Goal: Task Accomplishment & Management: Use online tool/utility

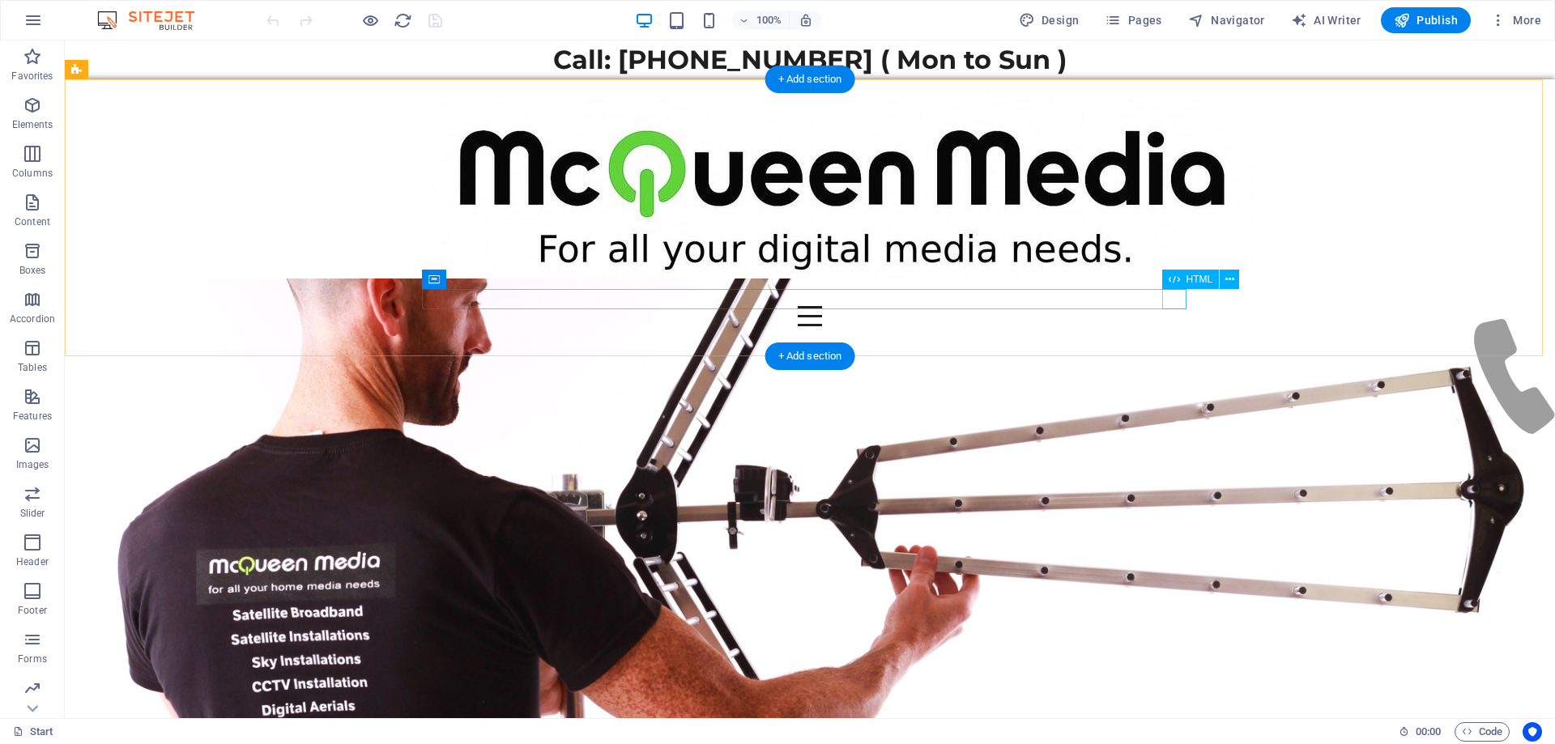
click at [1174, 306] on div at bounding box center [810, 316] width 764 height 20
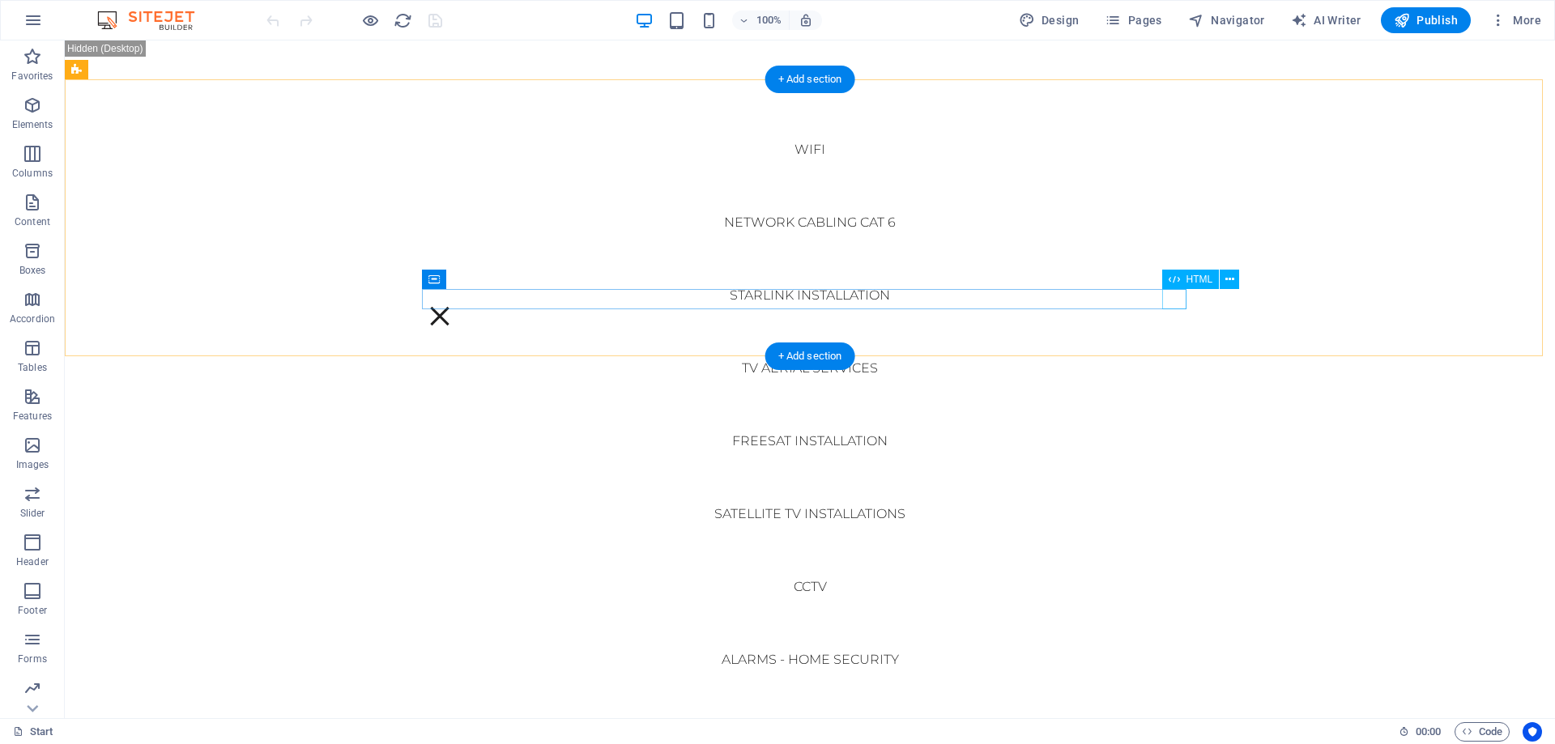
click at [1174, 297] on nav "Start WiFi Network Cabling CAT 6 Starlink Installation TV Aerial Services Frees…" at bounding box center [810, 379] width 1490 height 678
select select
select select "16"
select select
select select "28"
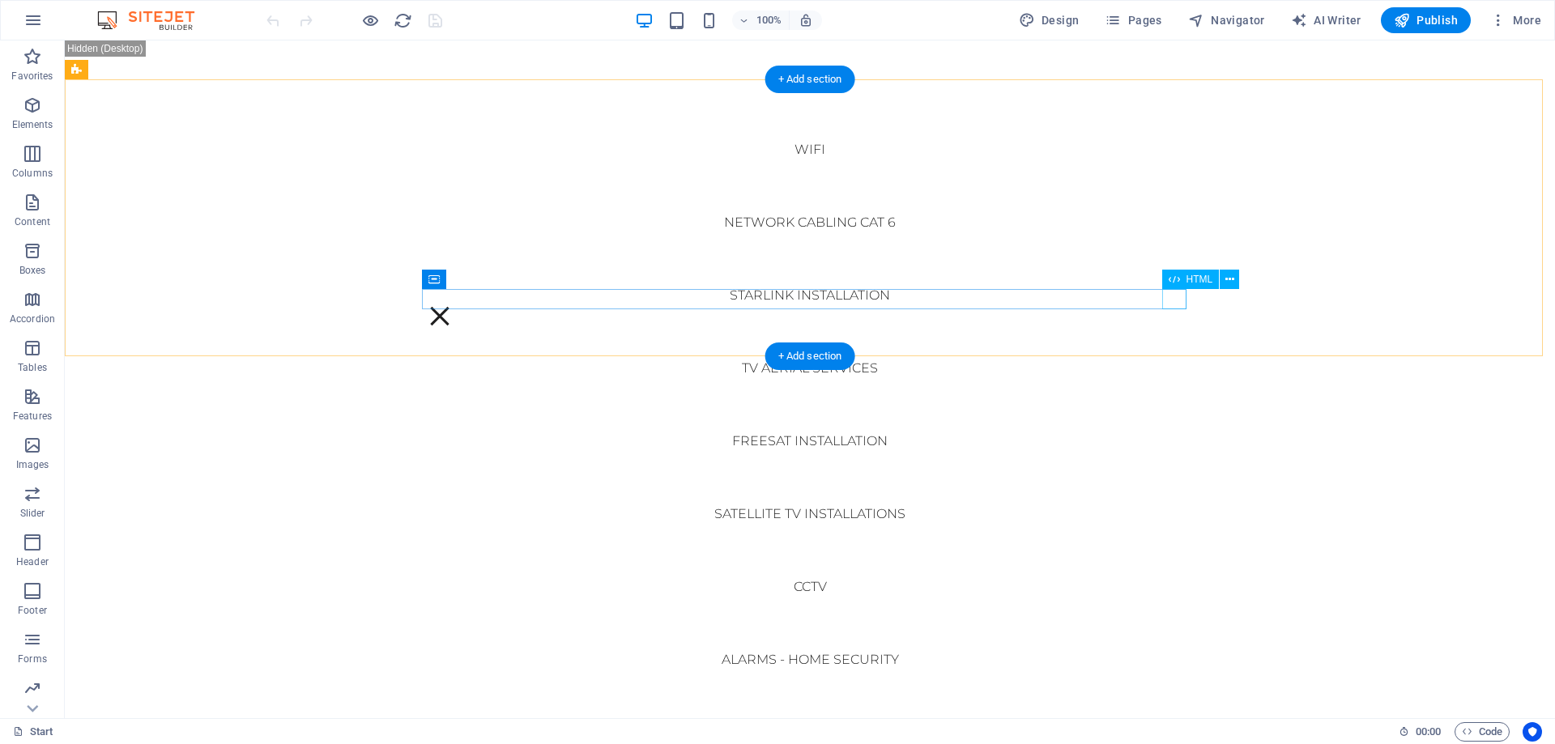
select select
select select "12"
select select
select select "8"
select select
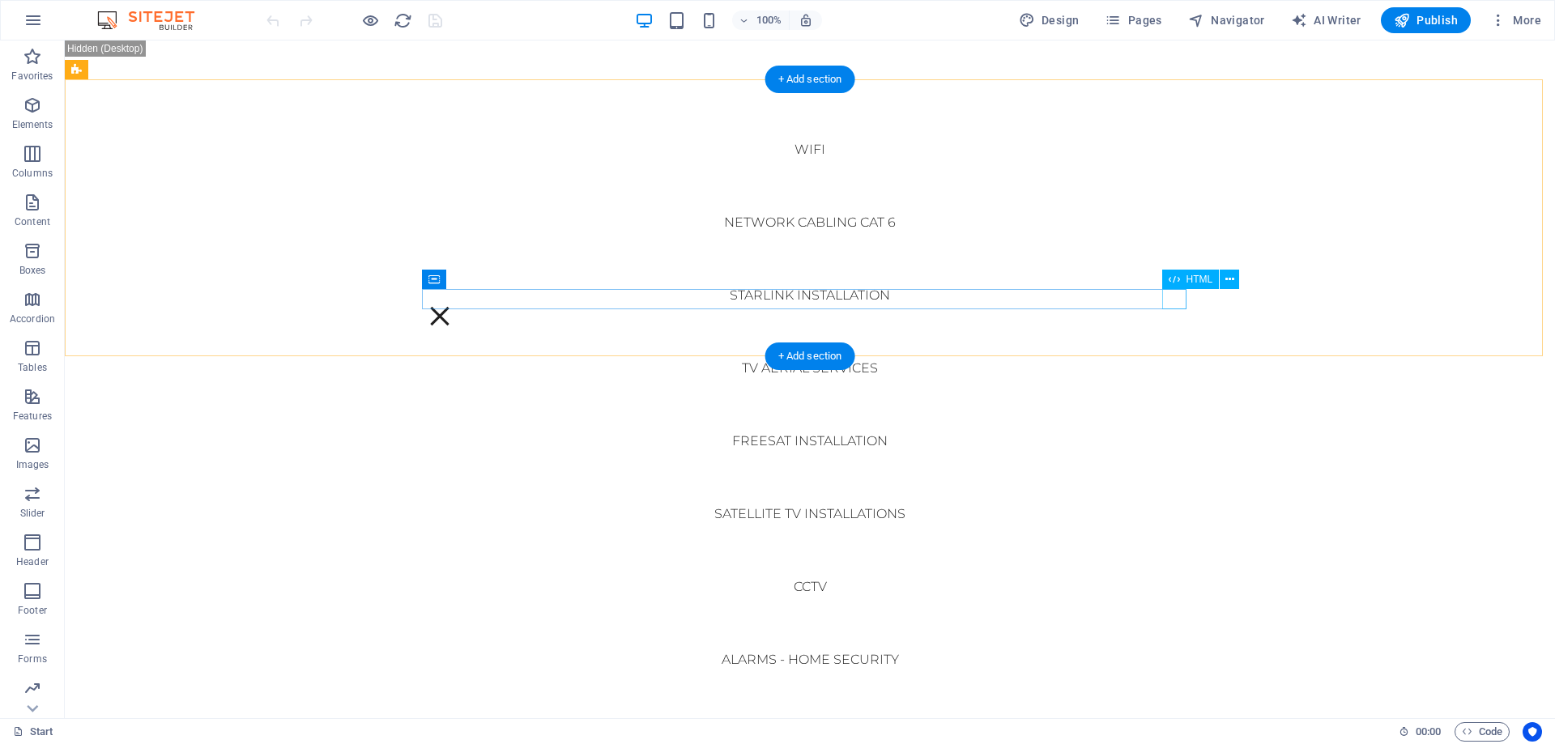
select select "11"
select select
select select "23"
select select
select select "7"
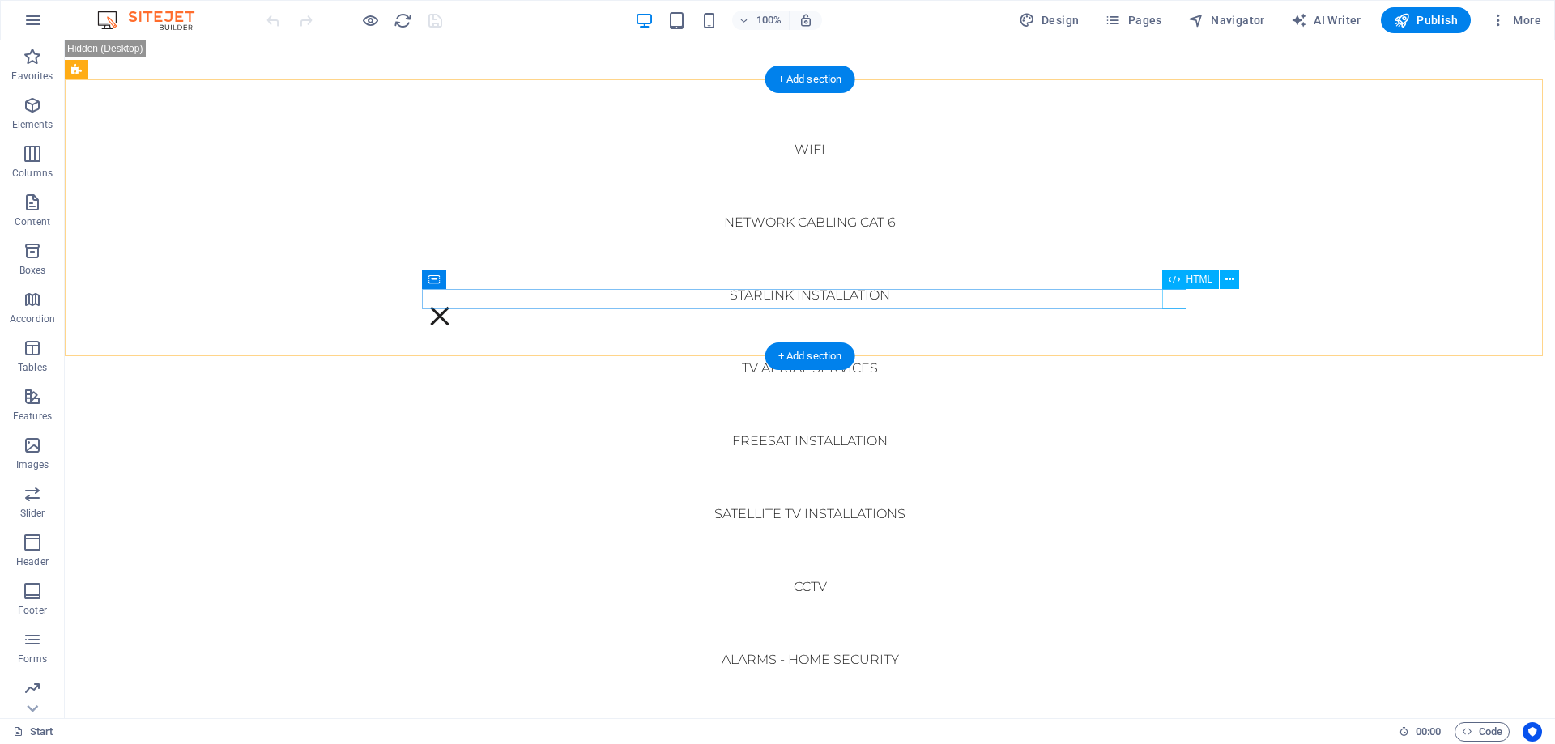
select select
select select "24"
select select
select select "13"
select select
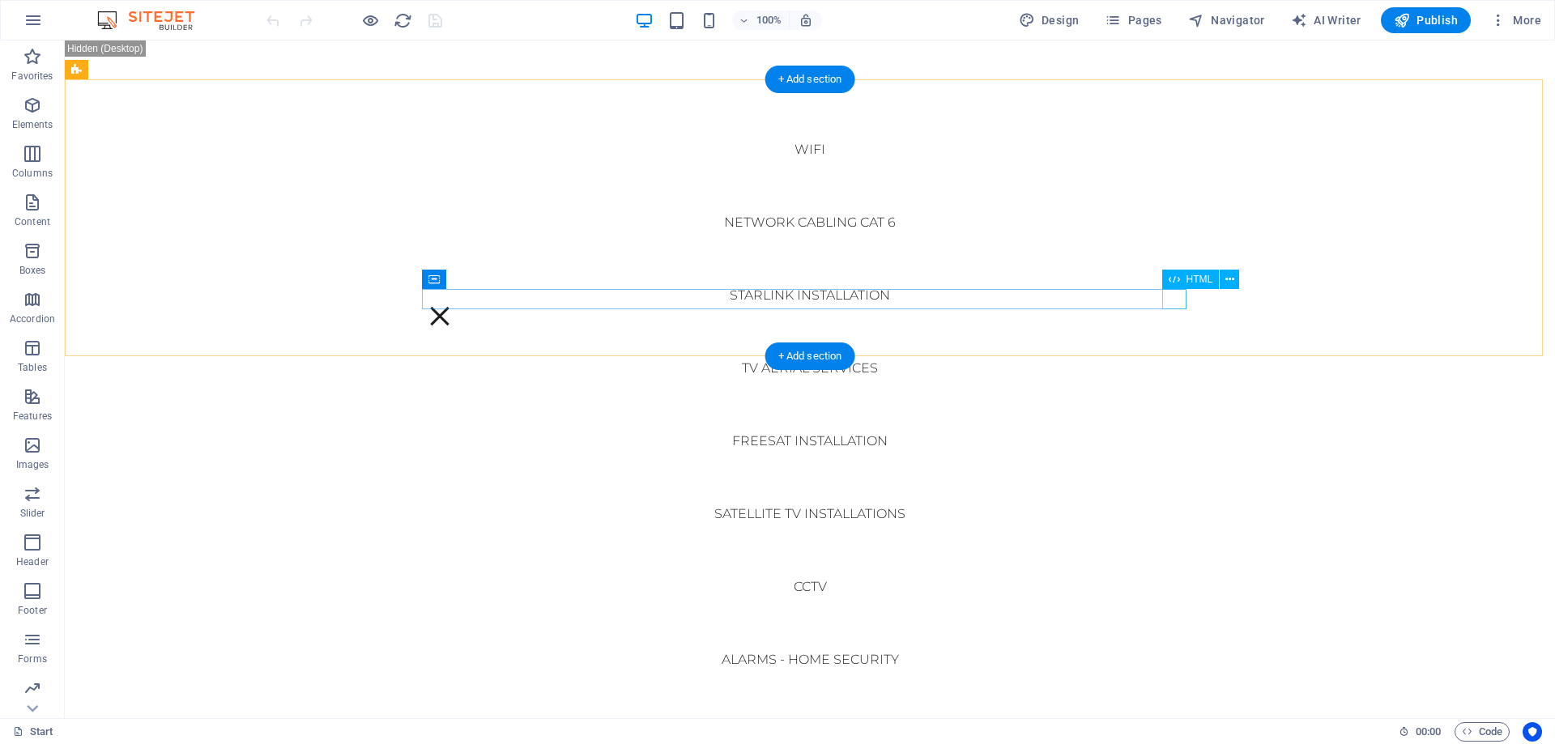
select select "15"
select select
select select "25"
select select
select select "10"
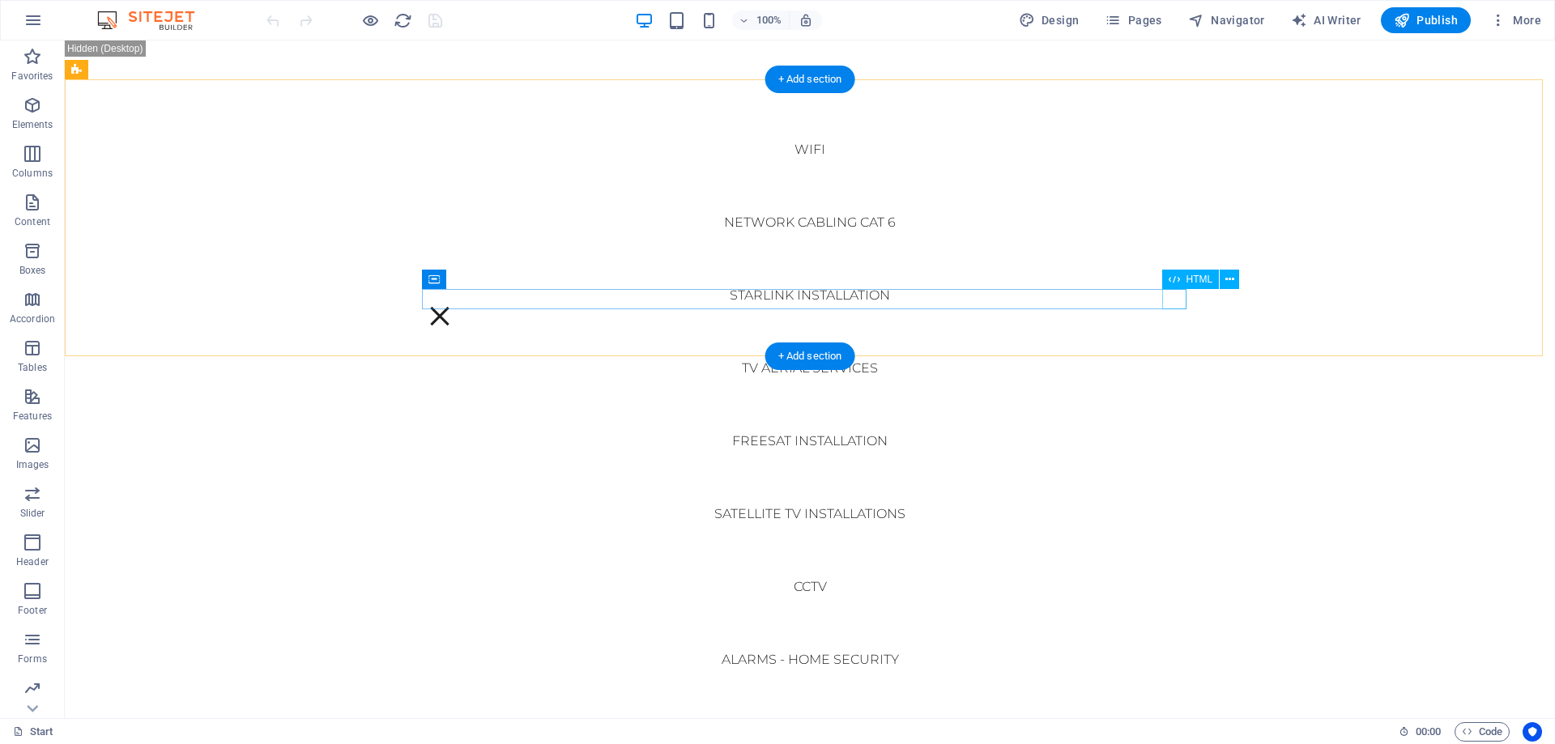
select select
select select "26"
select select
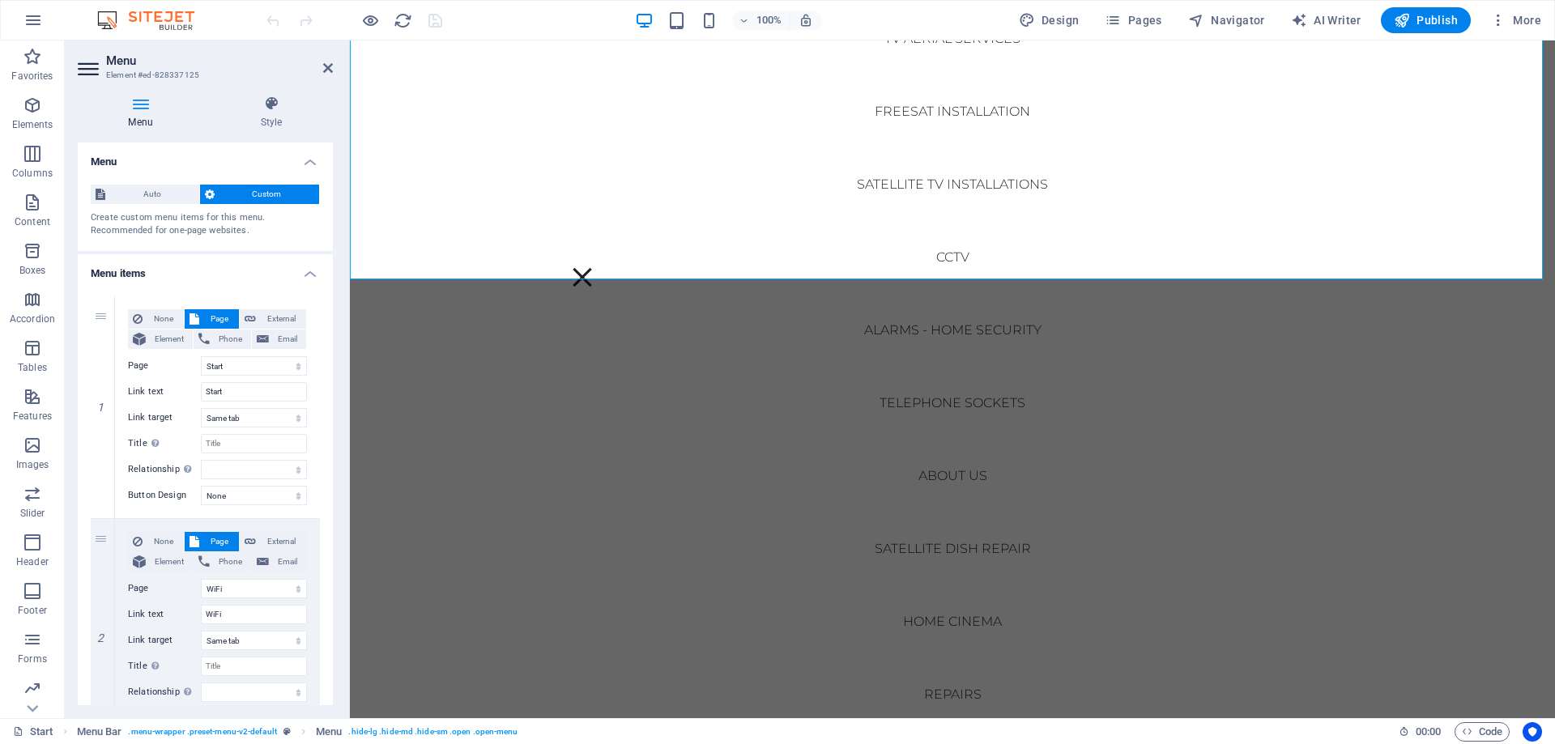
scroll to position [972, 0]
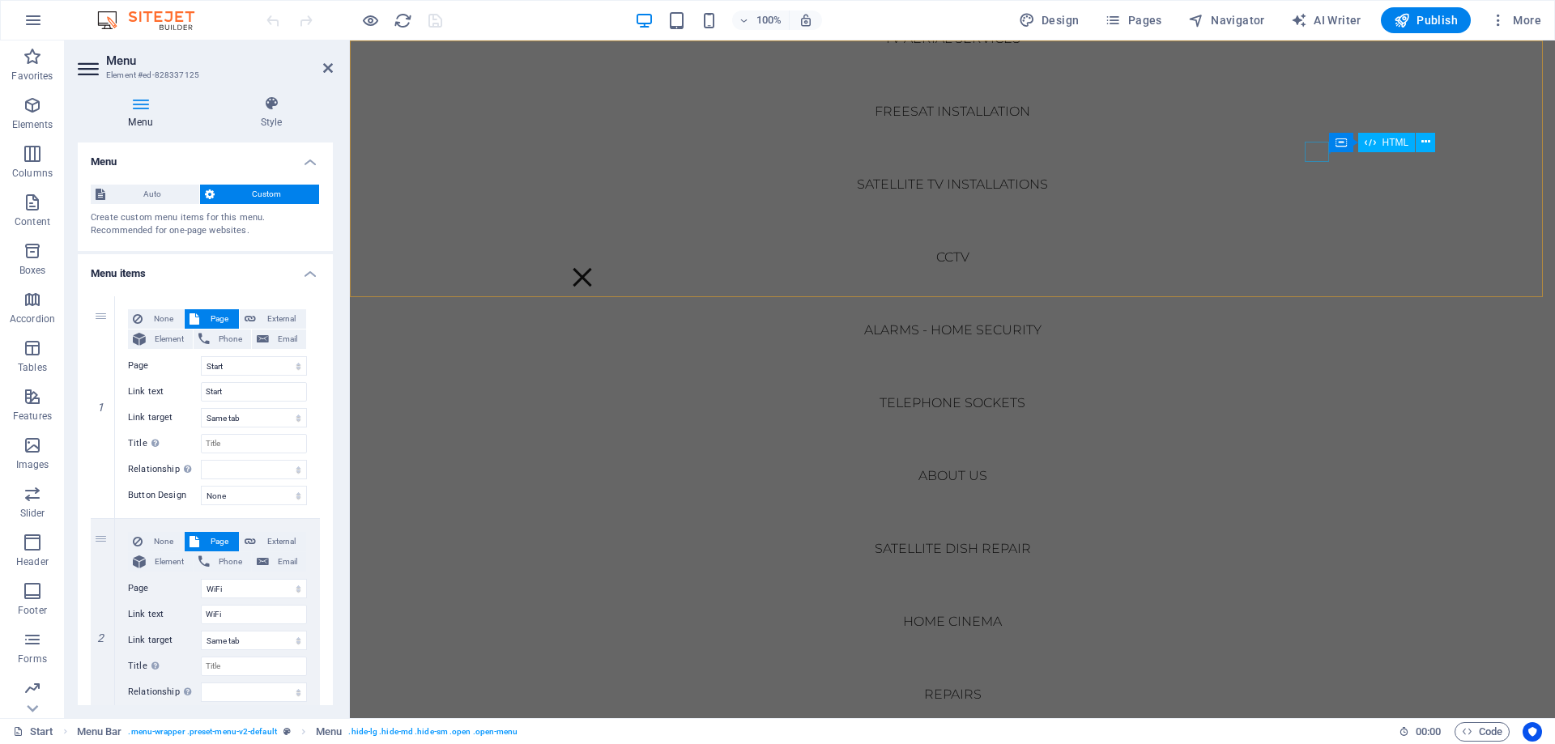
click at [594, 267] on div at bounding box center [582, 277] width 24 height 20
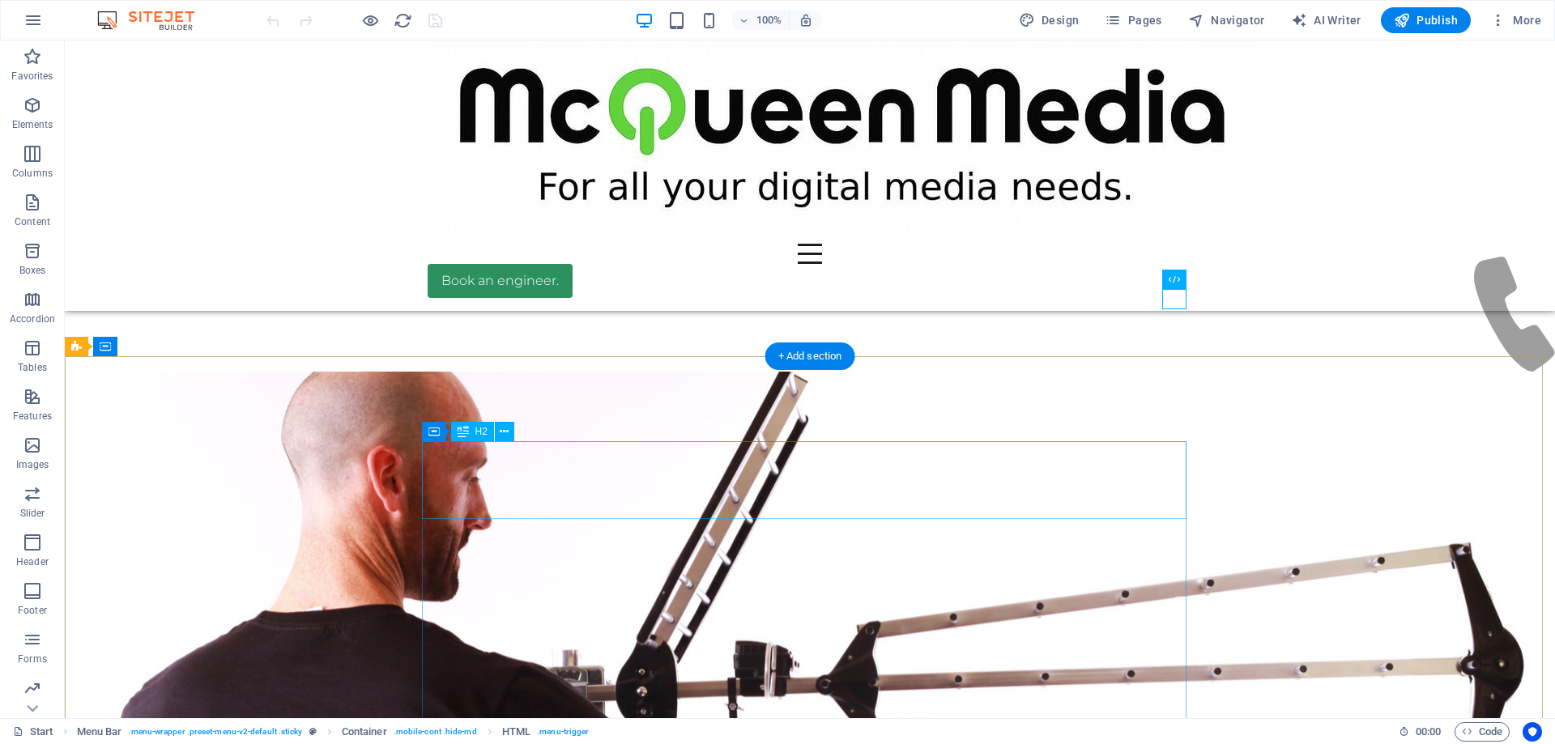
scroll to position [0, 0]
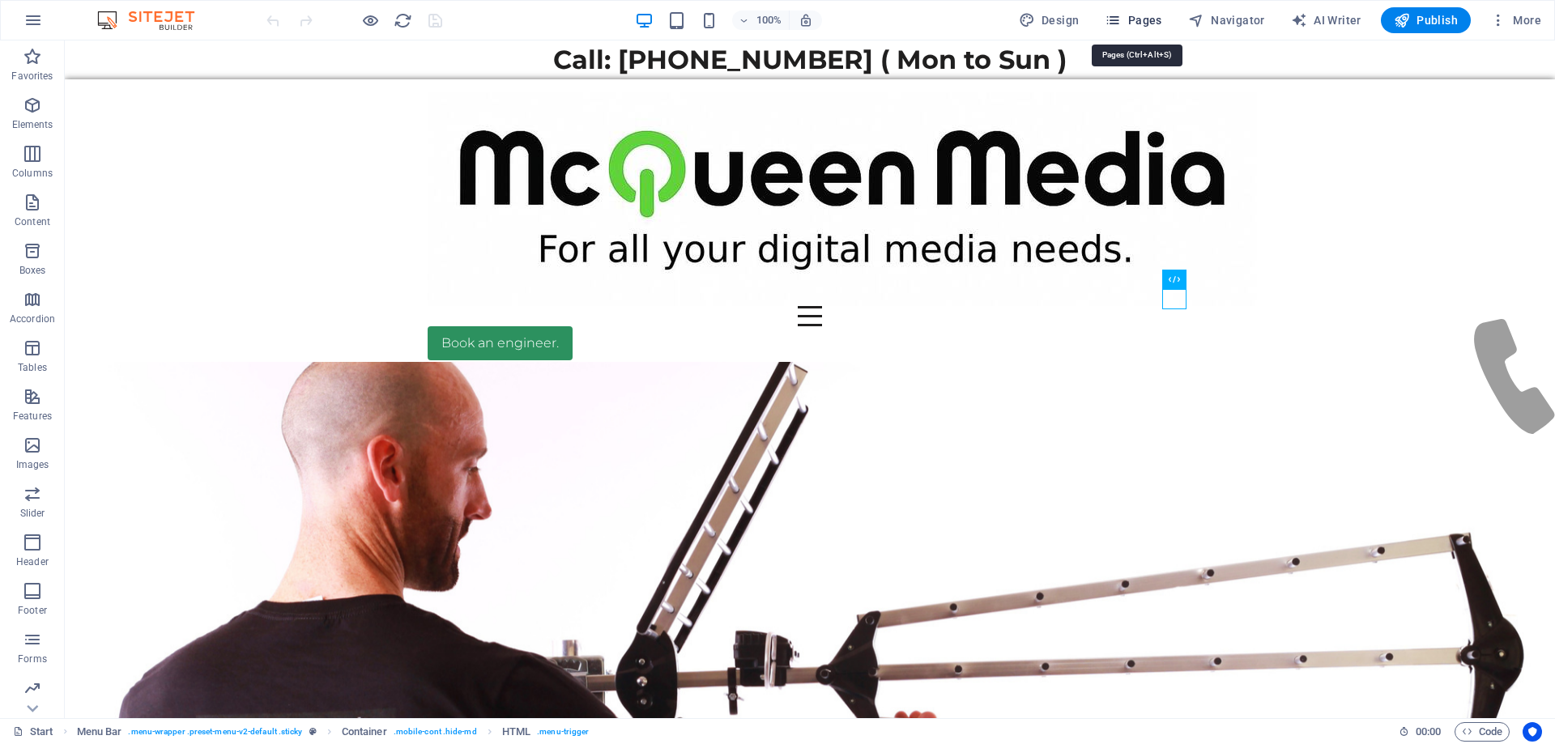
click at [1137, 14] on span "Pages" at bounding box center [1132, 20] width 57 height 16
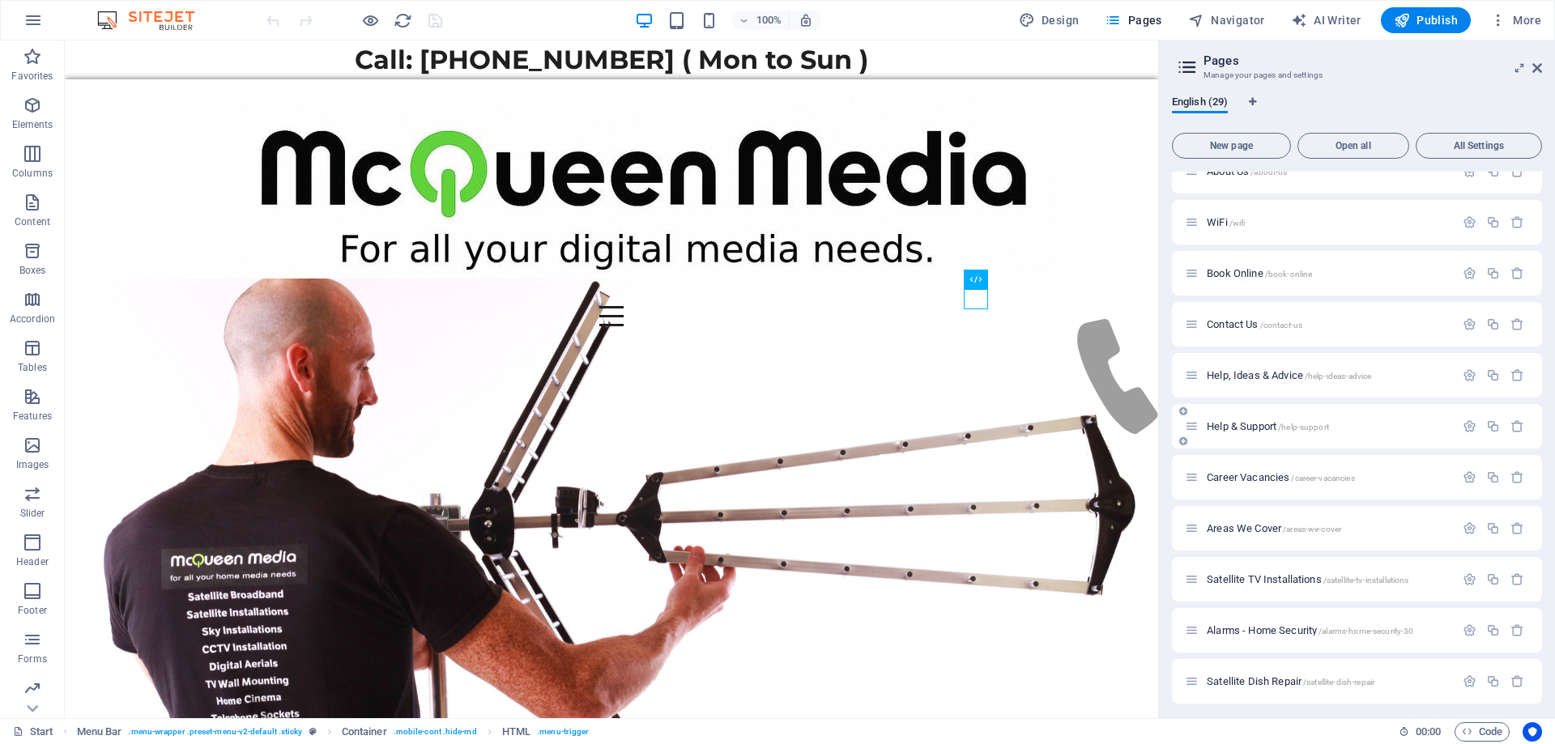
scroll to position [810, 0]
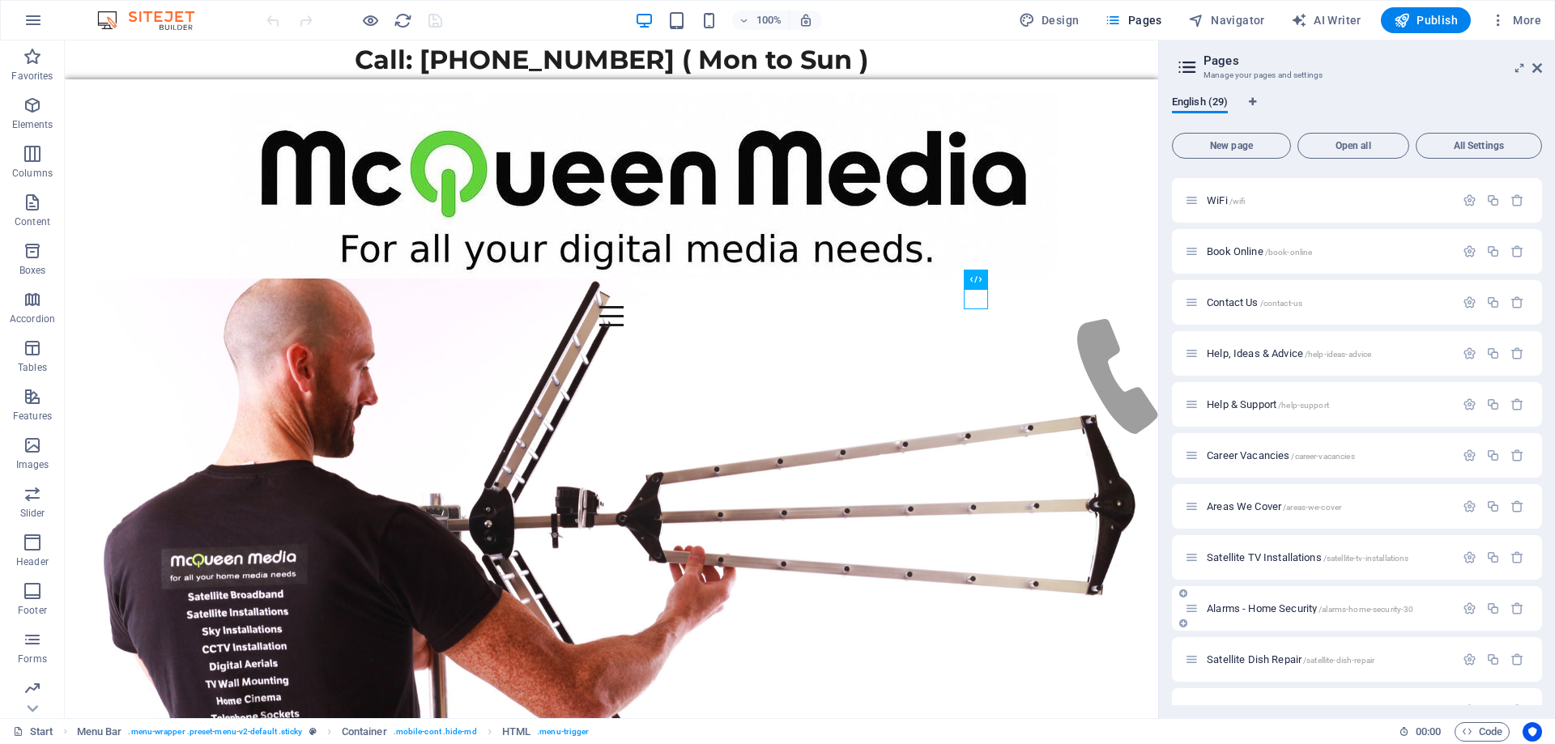
click at [1270, 608] on span "Alarms - Home Security /alarms-home-security-30" at bounding box center [1309, 608] width 206 height 12
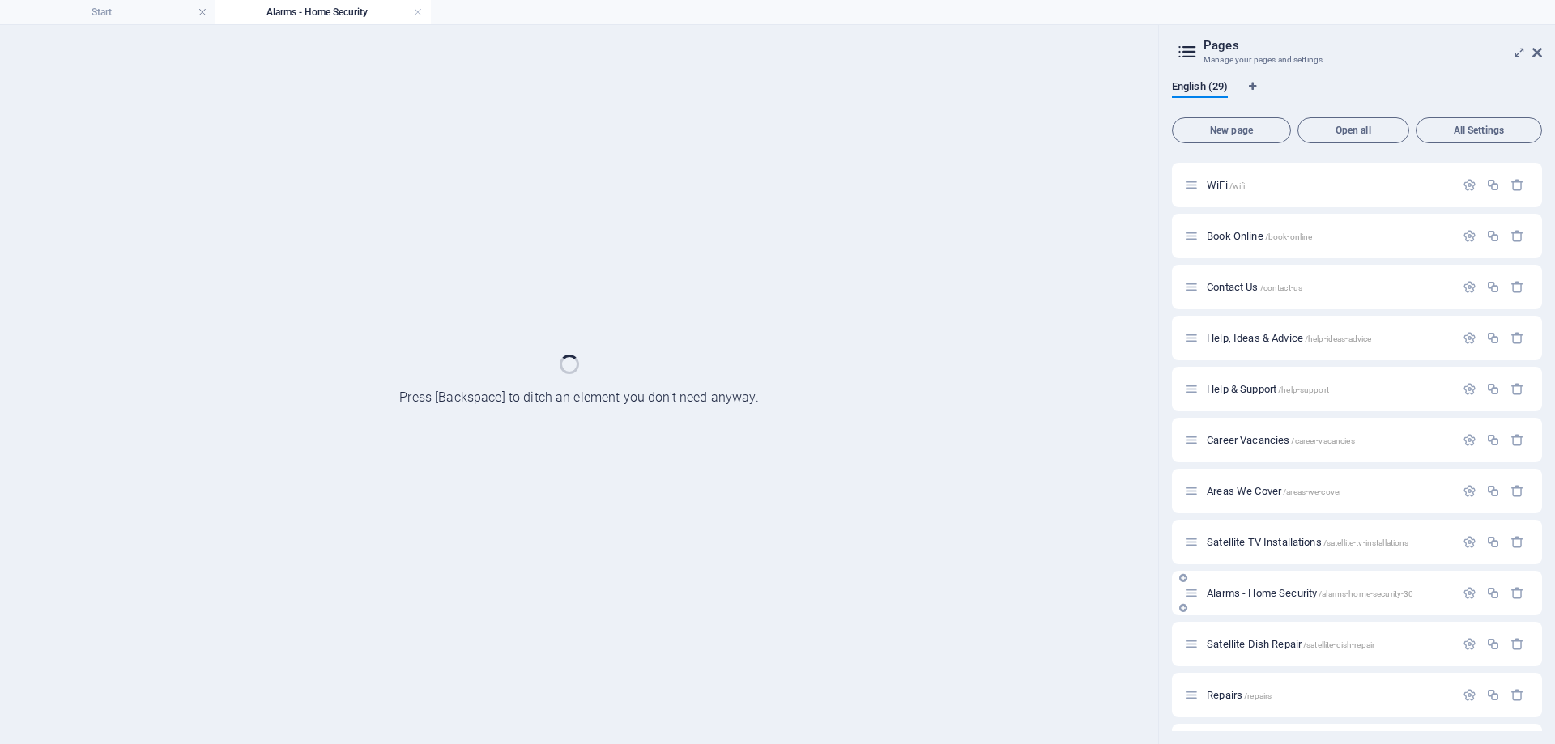
click at [1270, 608] on div "Alarms - Home Security /alarms-home-security-30" at bounding box center [1357, 593] width 370 height 45
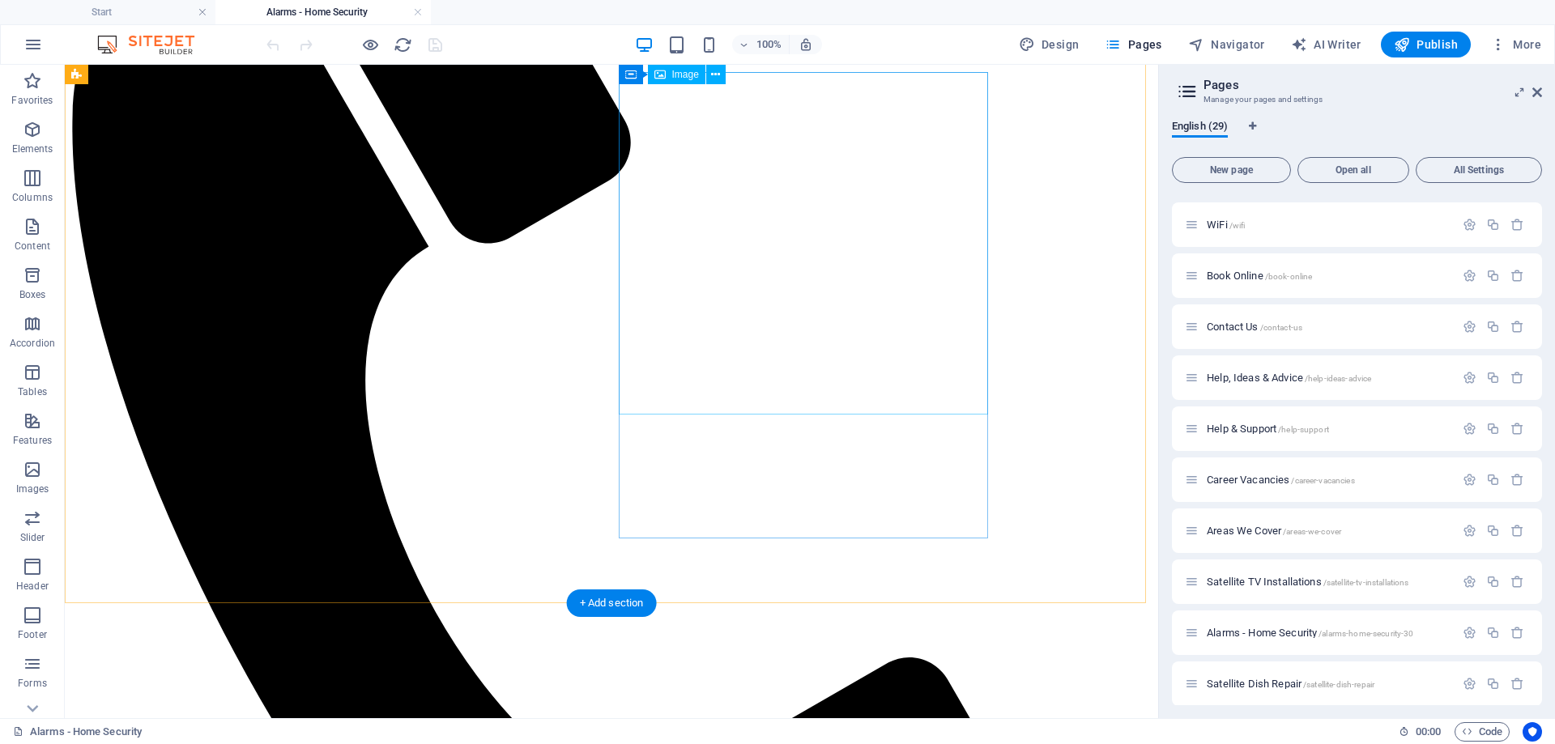
scroll to position [729, 0]
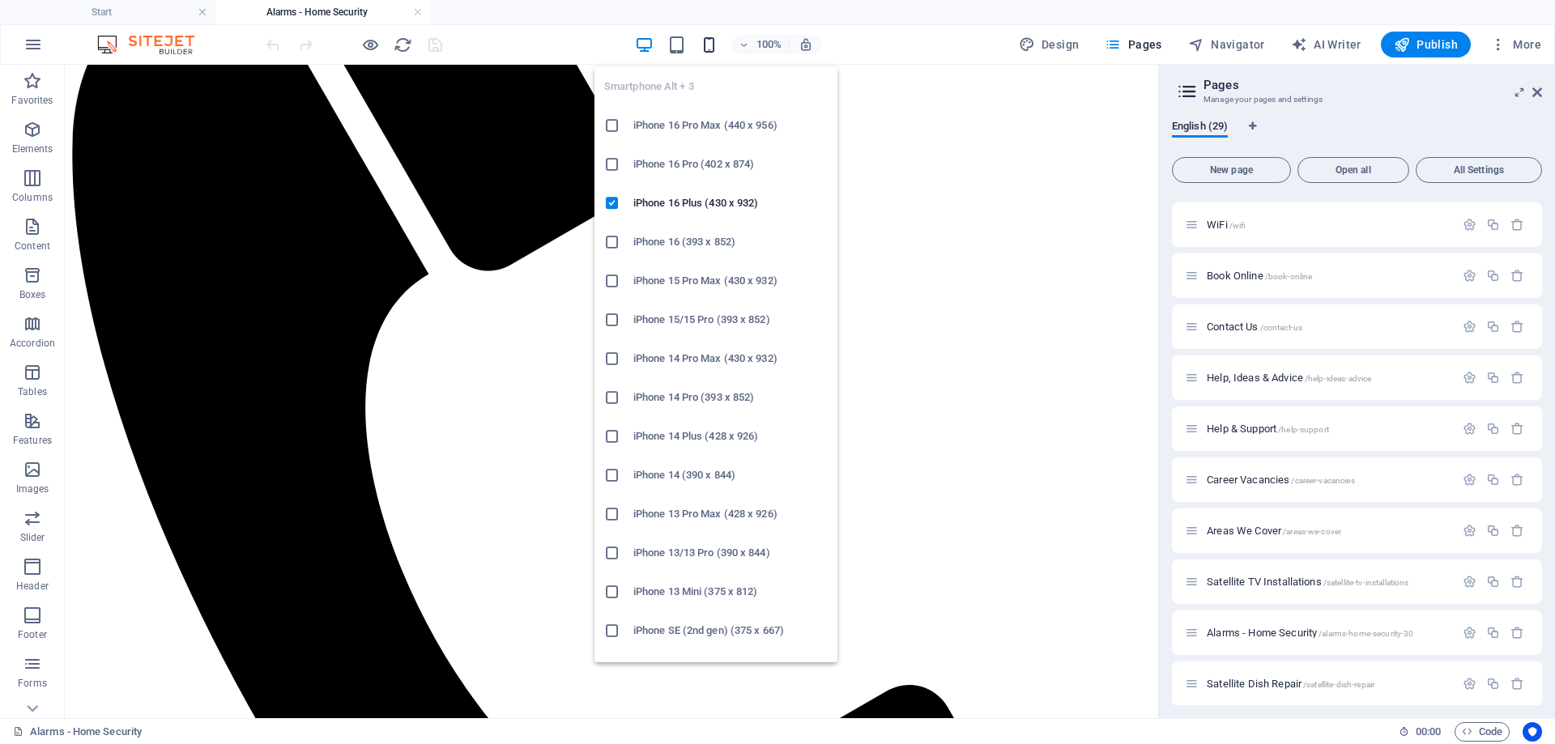
click at [710, 40] on icon "button" at bounding box center [709, 45] width 19 height 19
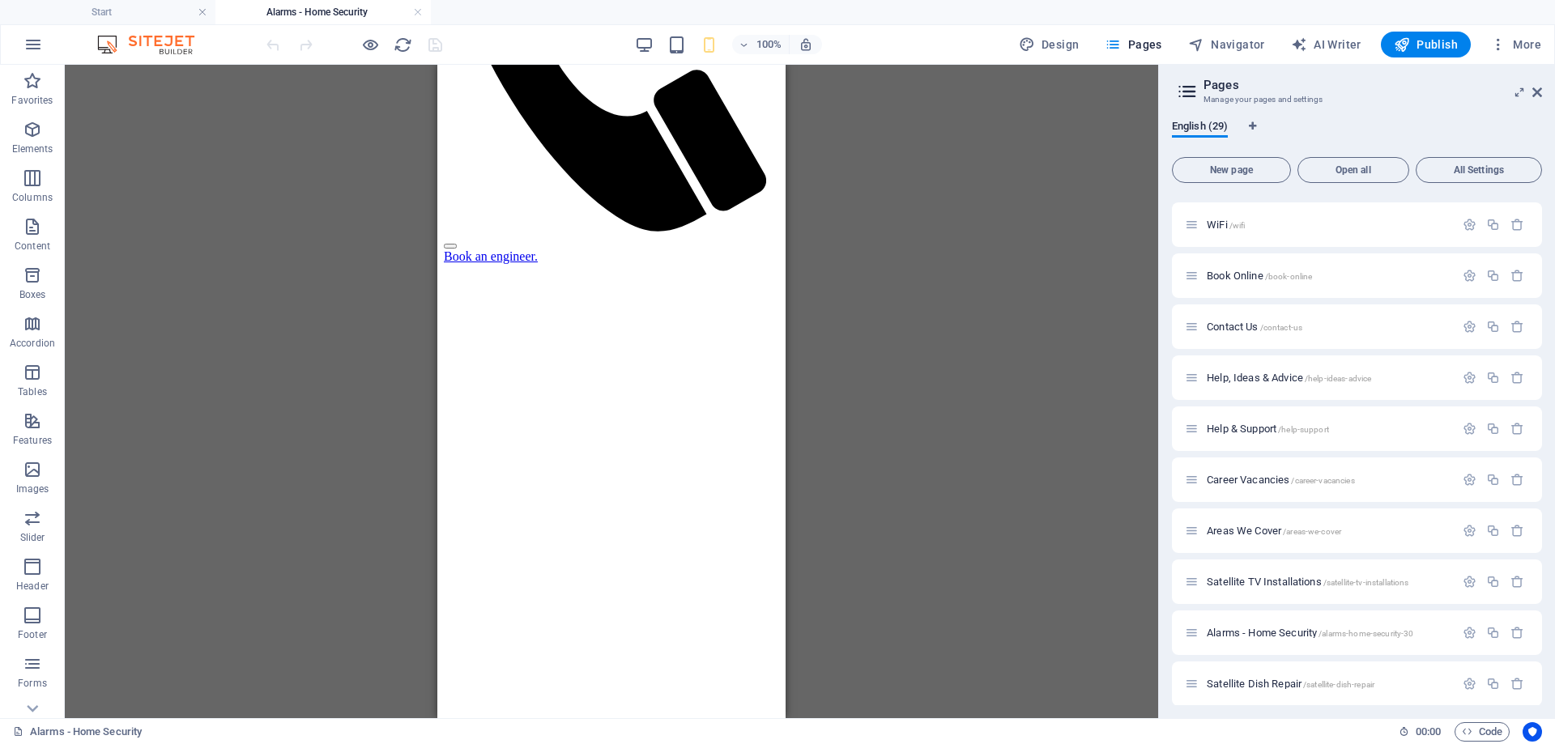
drag, startPoint x: 986, startPoint y: 351, endPoint x: 981, endPoint y: 366, distance: 15.6
click at [985, 352] on div "Drag here to replace the existing content. Press “Ctrl” if you want to create a…" at bounding box center [611, 391] width 1093 height 653
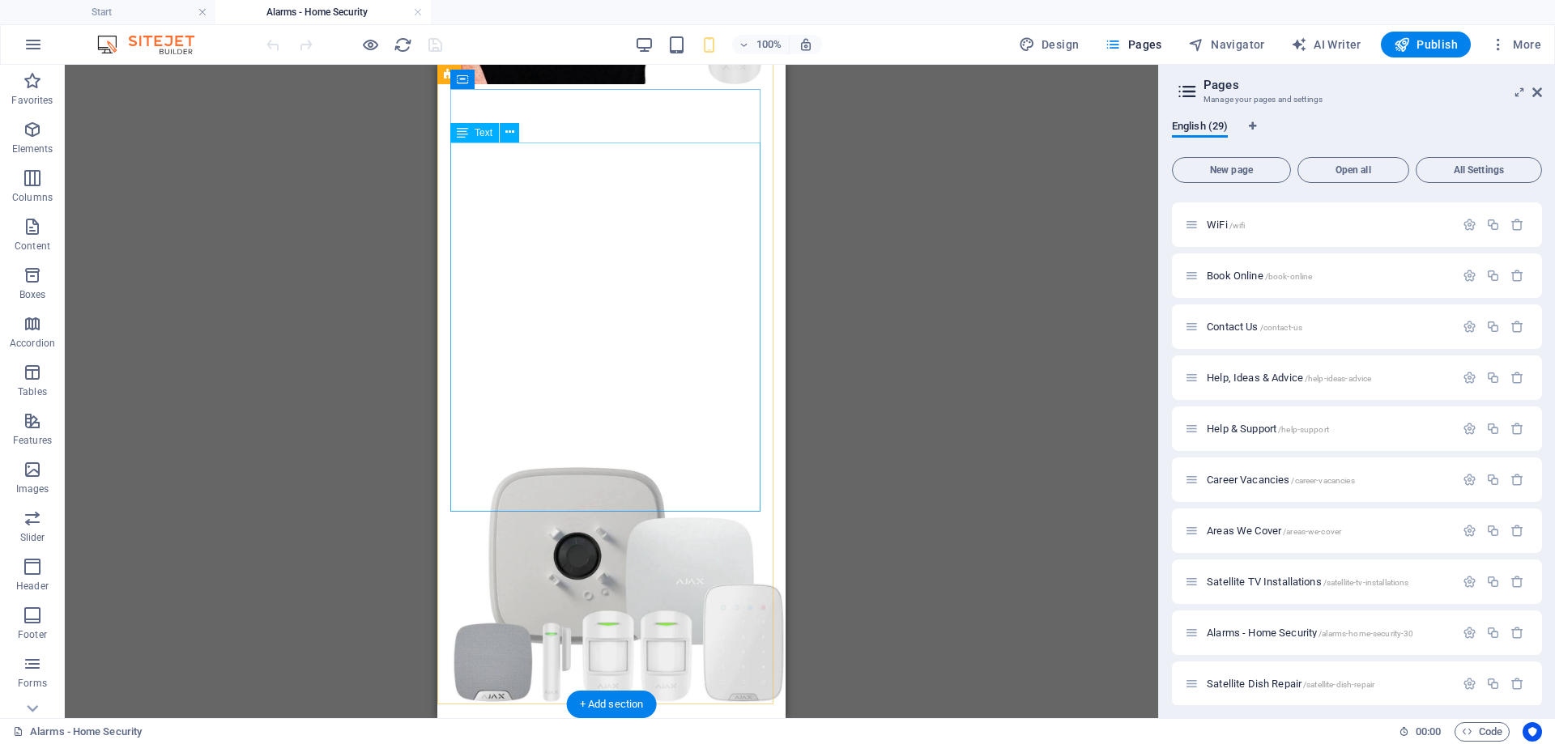
scroll to position [2575, 0]
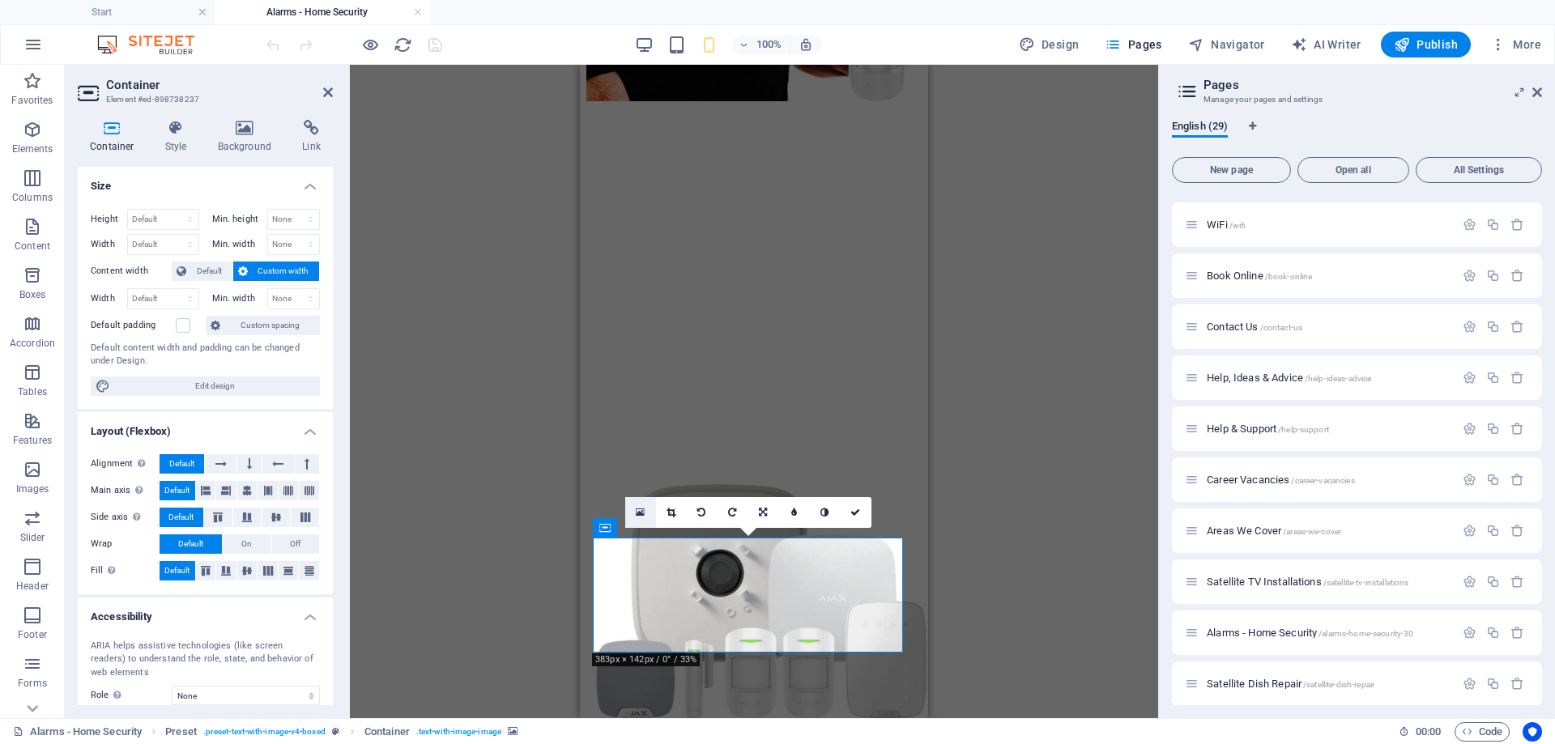
click at [641, 515] on icon at bounding box center [640, 512] width 9 height 11
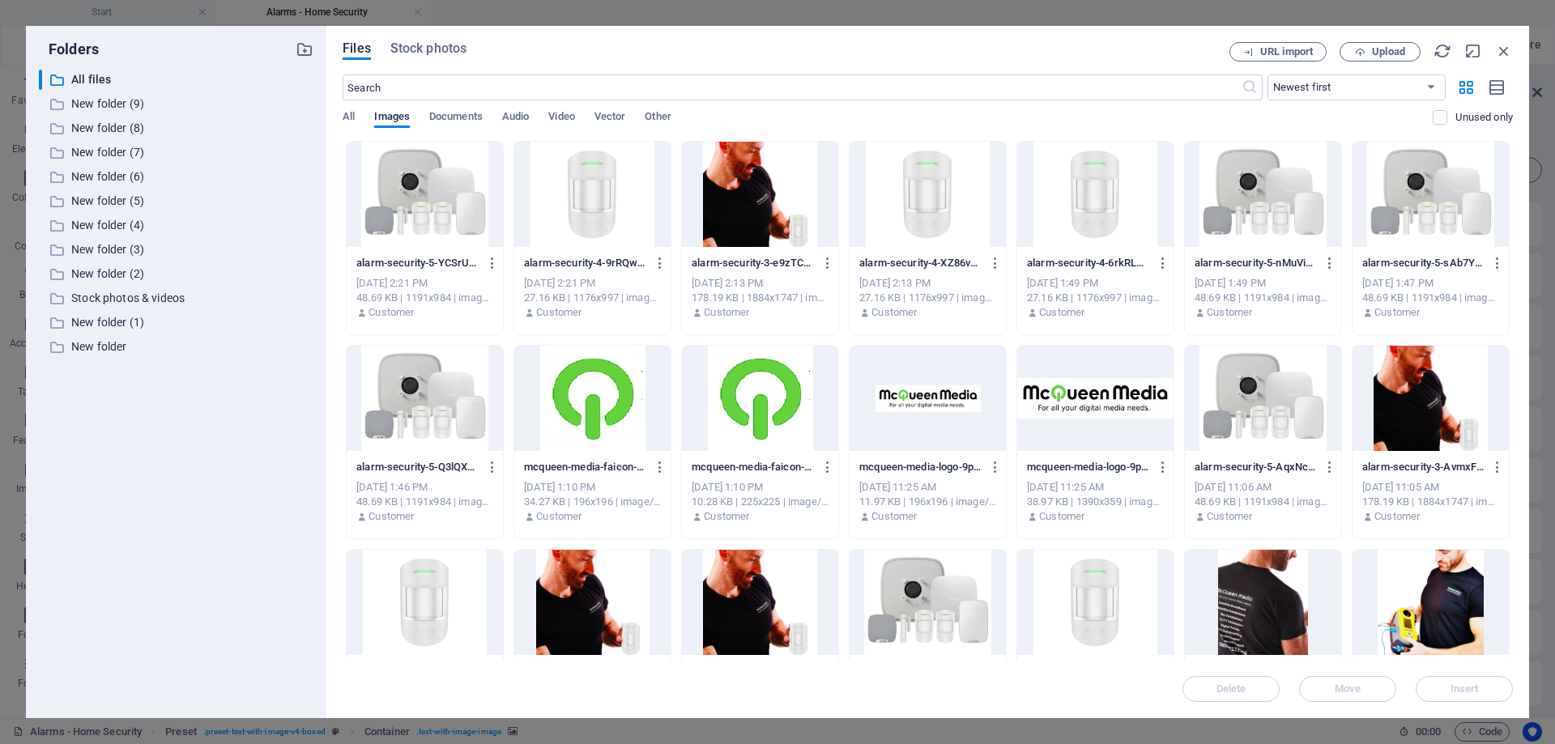
drag, startPoint x: 585, startPoint y: 219, endPoint x: 627, endPoint y: 240, distance: 46.7
click at [588, 219] on div at bounding box center [592, 194] width 156 height 105
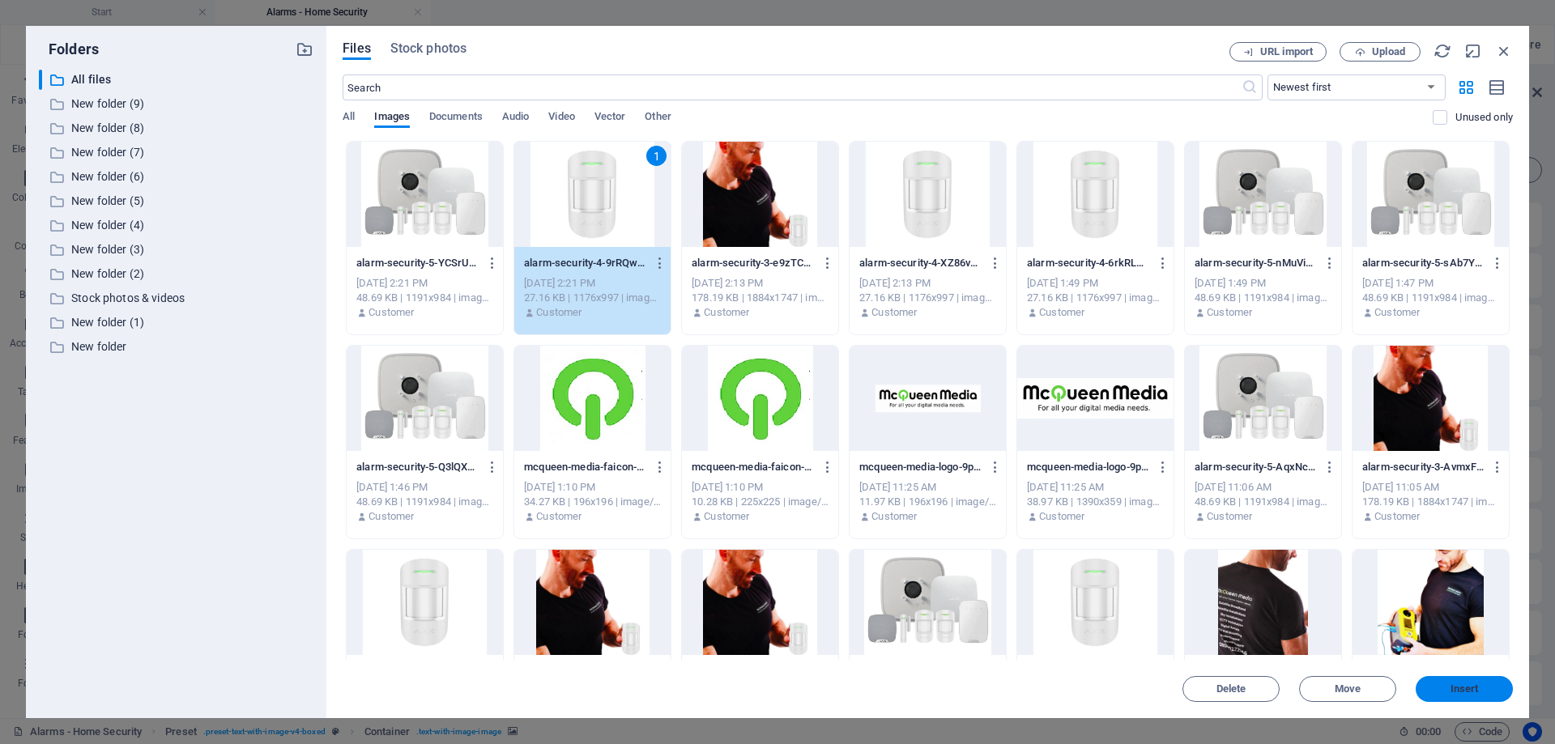
click at [1439, 683] on button "Insert" at bounding box center [1463, 689] width 97 height 26
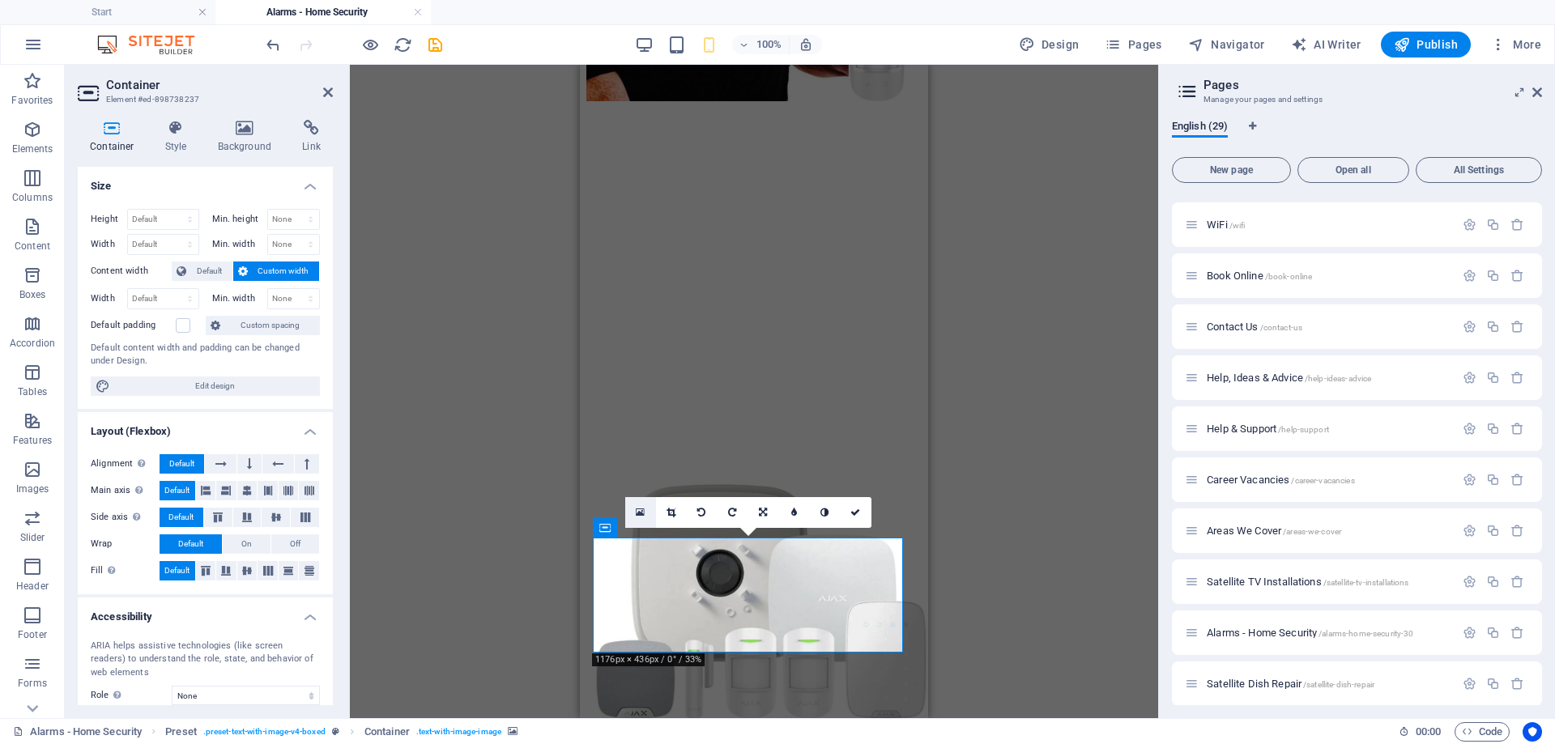
click at [641, 505] on link at bounding box center [640, 512] width 31 height 31
click at [840, 505] on link at bounding box center [855, 512] width 31 height 31
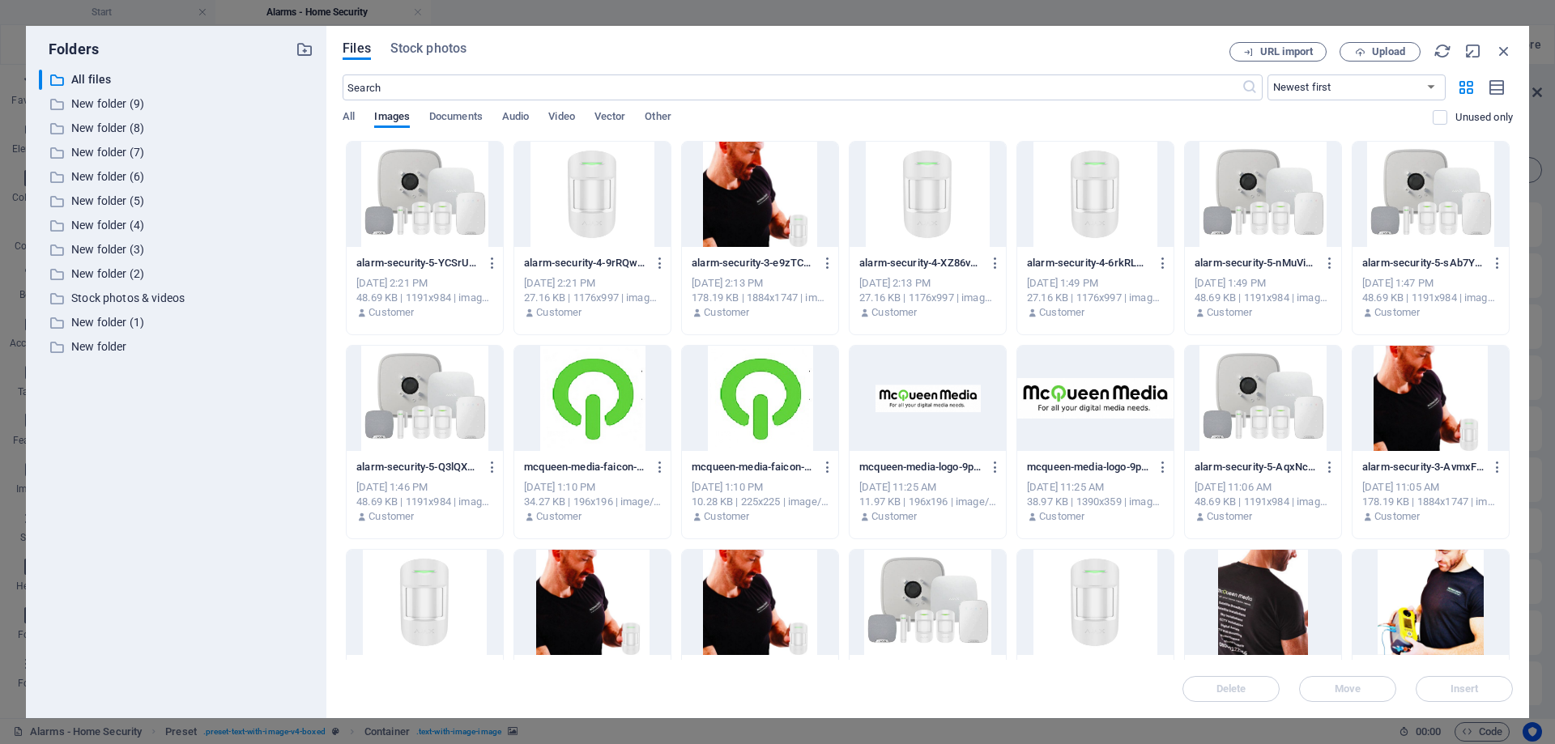
click at [568, 204] on div at bounding box center [592, 194] width 156 height 105
click at [567, 204] on div at bounding box center [592, 194] width 156 height 105
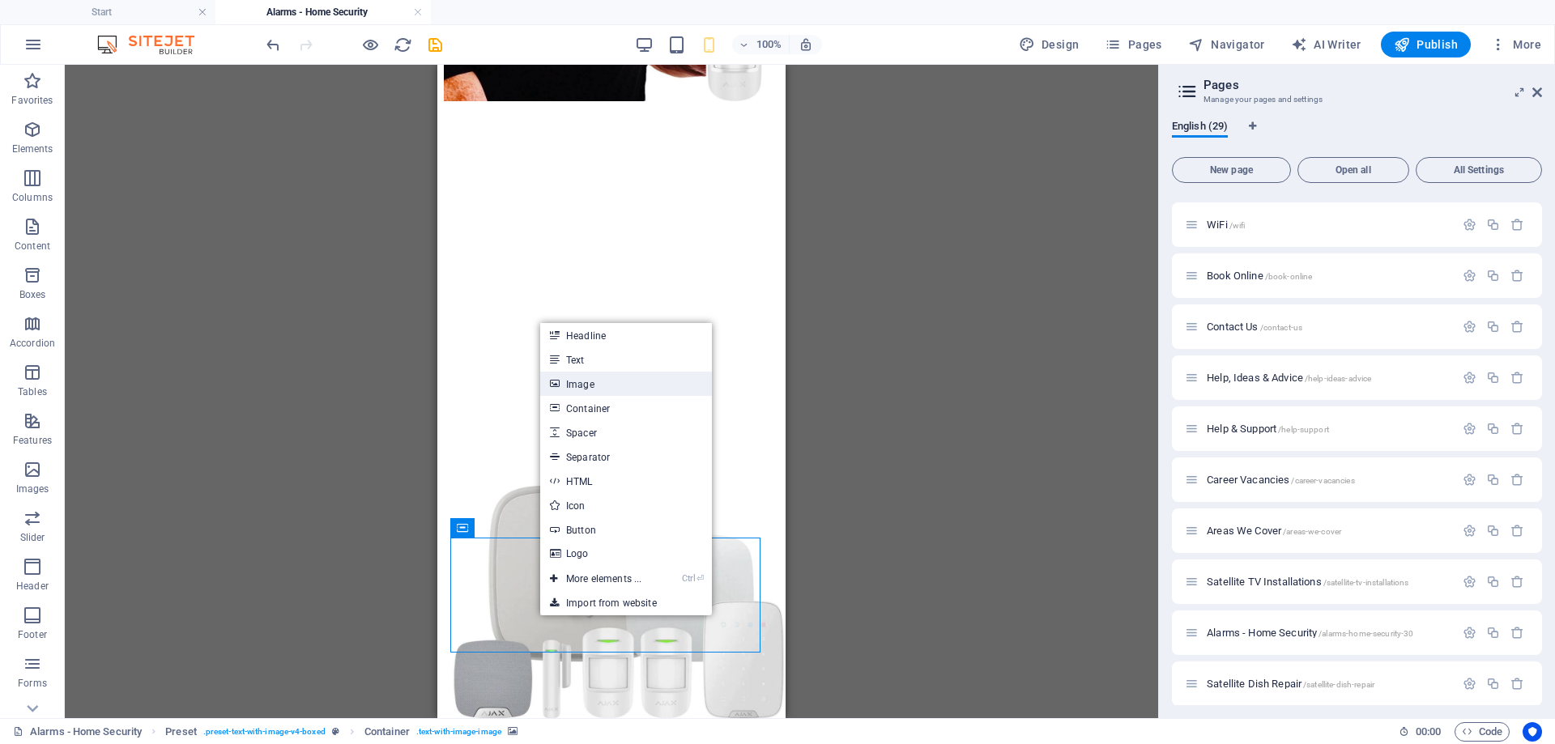
click at [593, 389] on link "Image" at bounding box center [626, 384] width 172 height 24
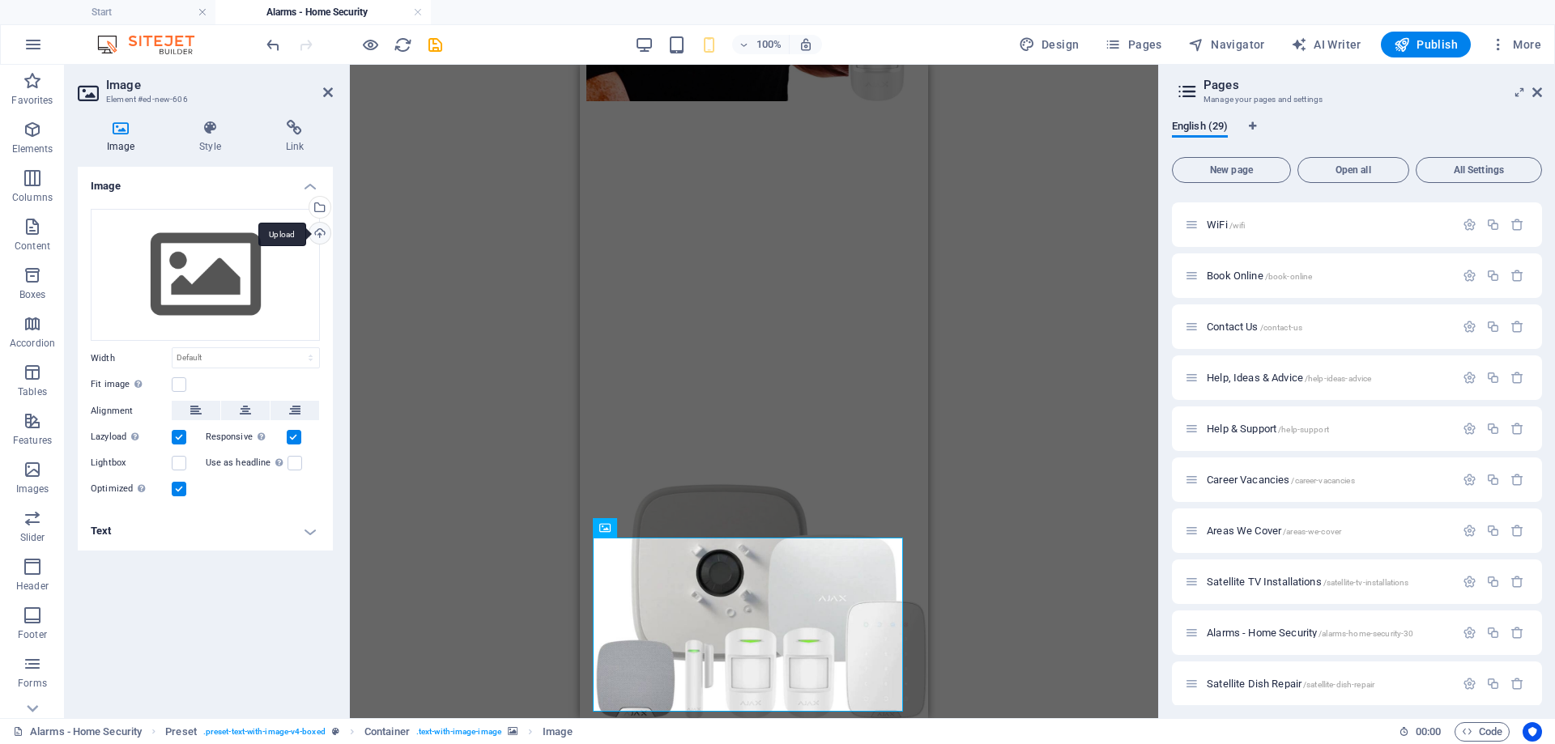
click at [318, 231] on div "Upload" at bounding box center [318, 235] width 24 height 24
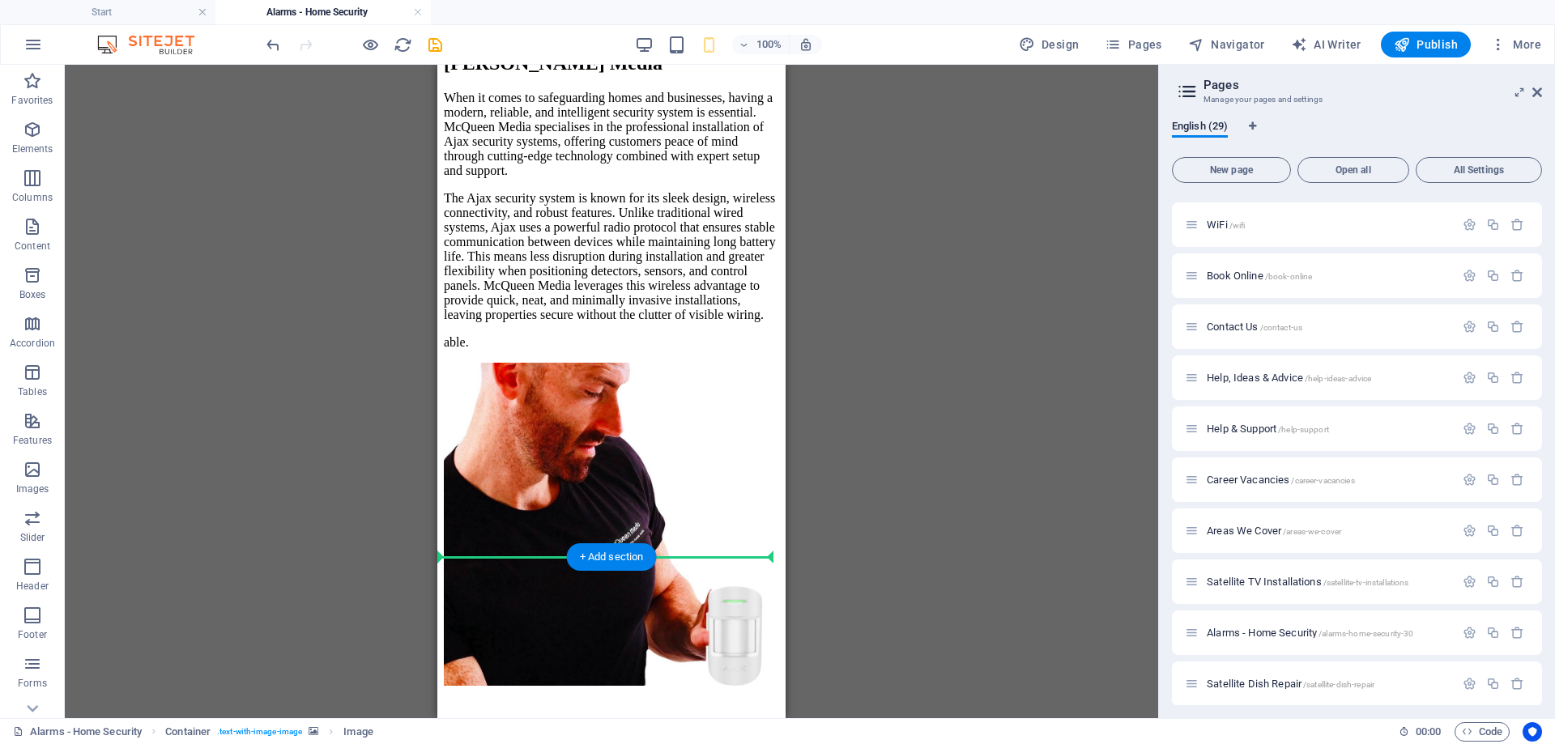
scroll to position [2167, 0]
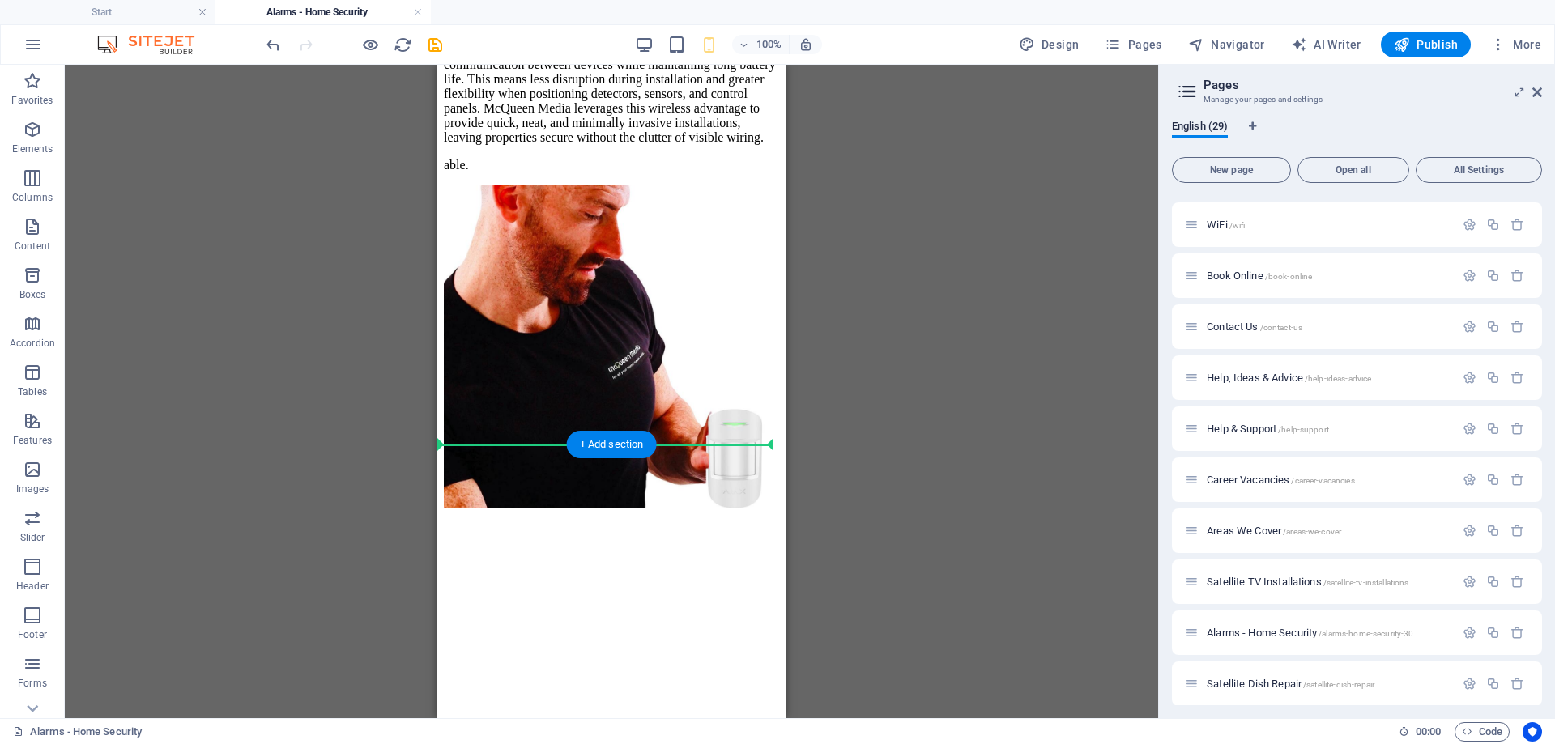
drag, startPoint x: 606, startPoint y: 236, endPoint x: 627, endPoint y: 415, distance: 180.2
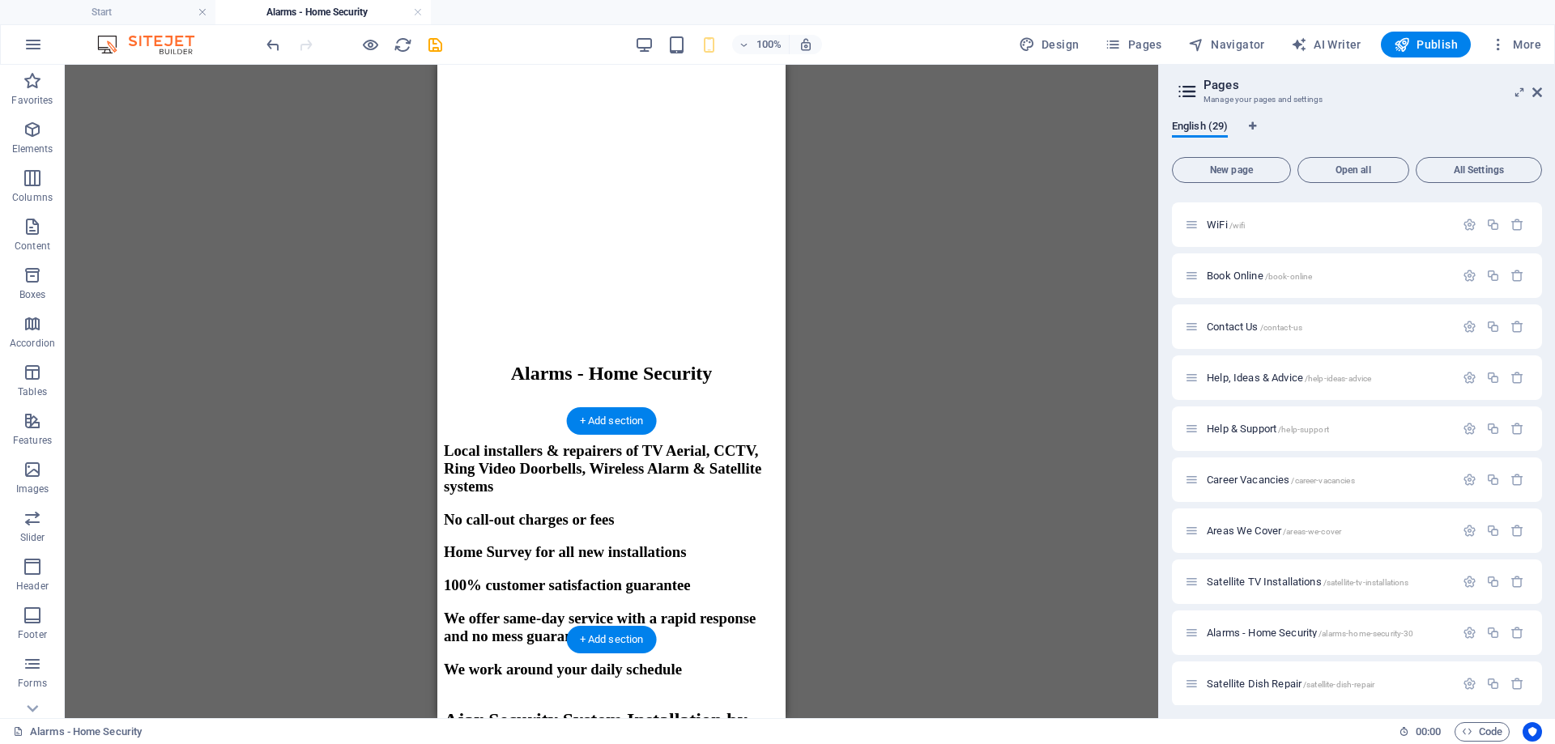
scroll to position [1214, 0]
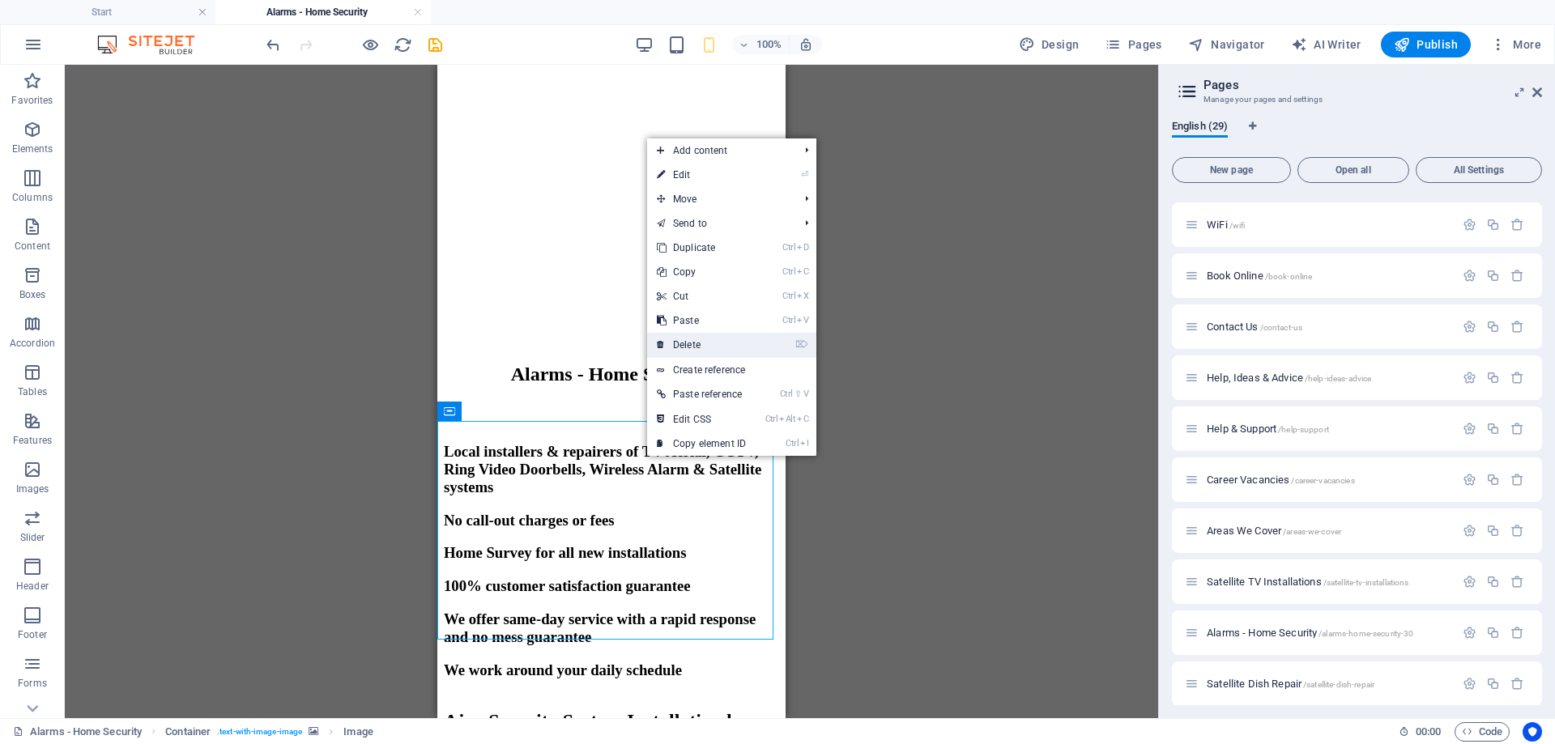
click at [693, 347] on link "⌦ Delete" at bounding box center [701, 345] width 108 height 24
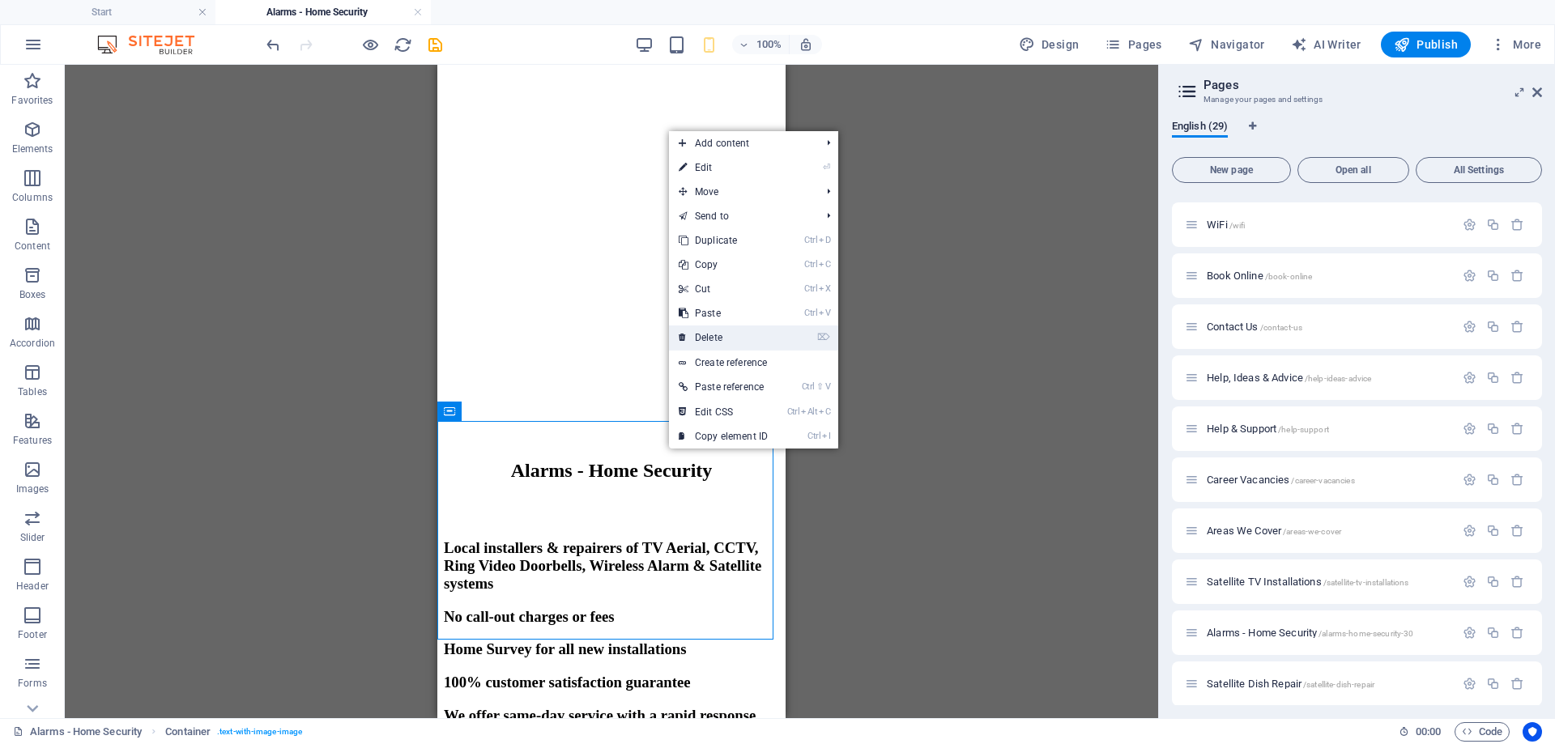
click at [713, 333] on link "⌦ Delete" at bounding box center [723, 337] width 108 height 24
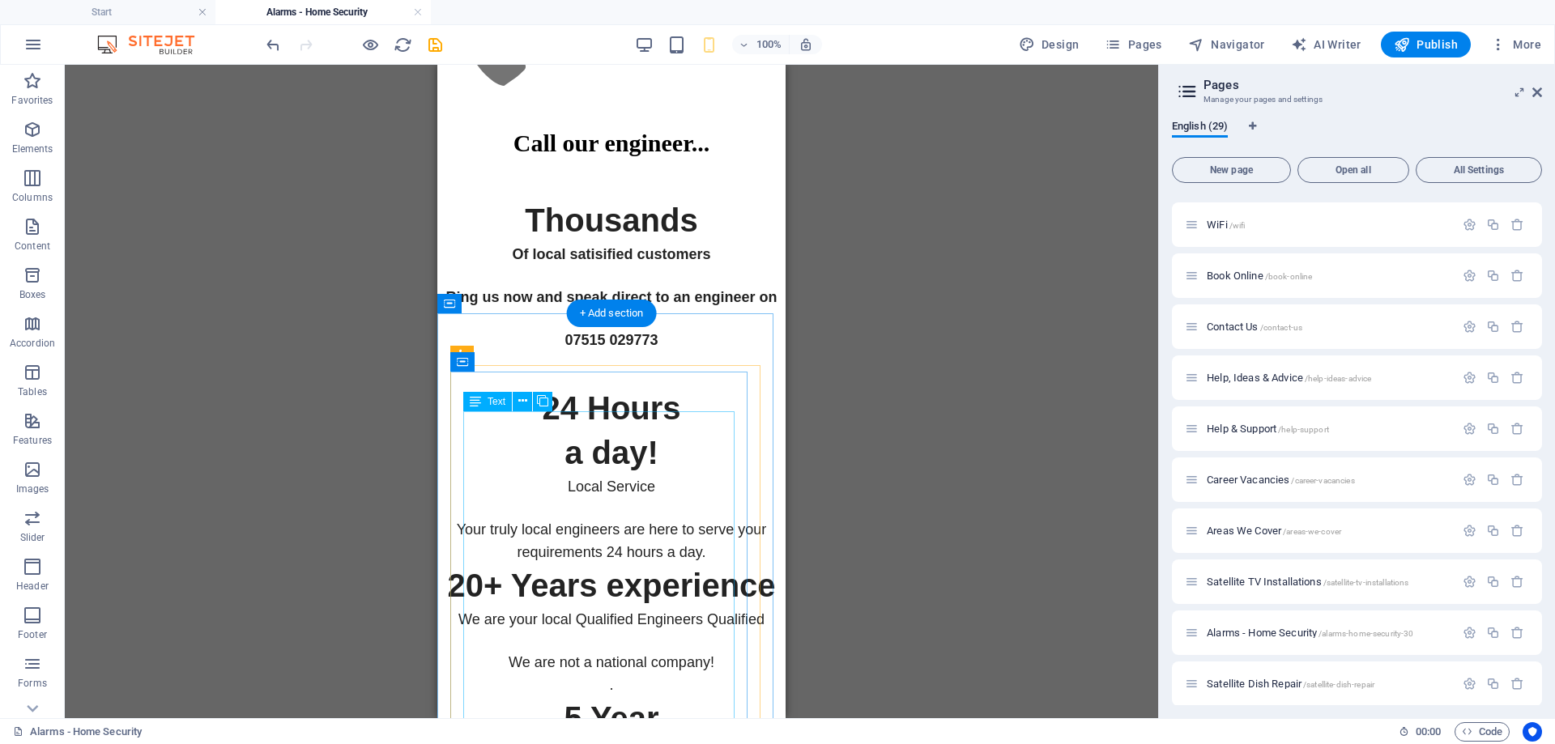
scroll to position [4291, 0]
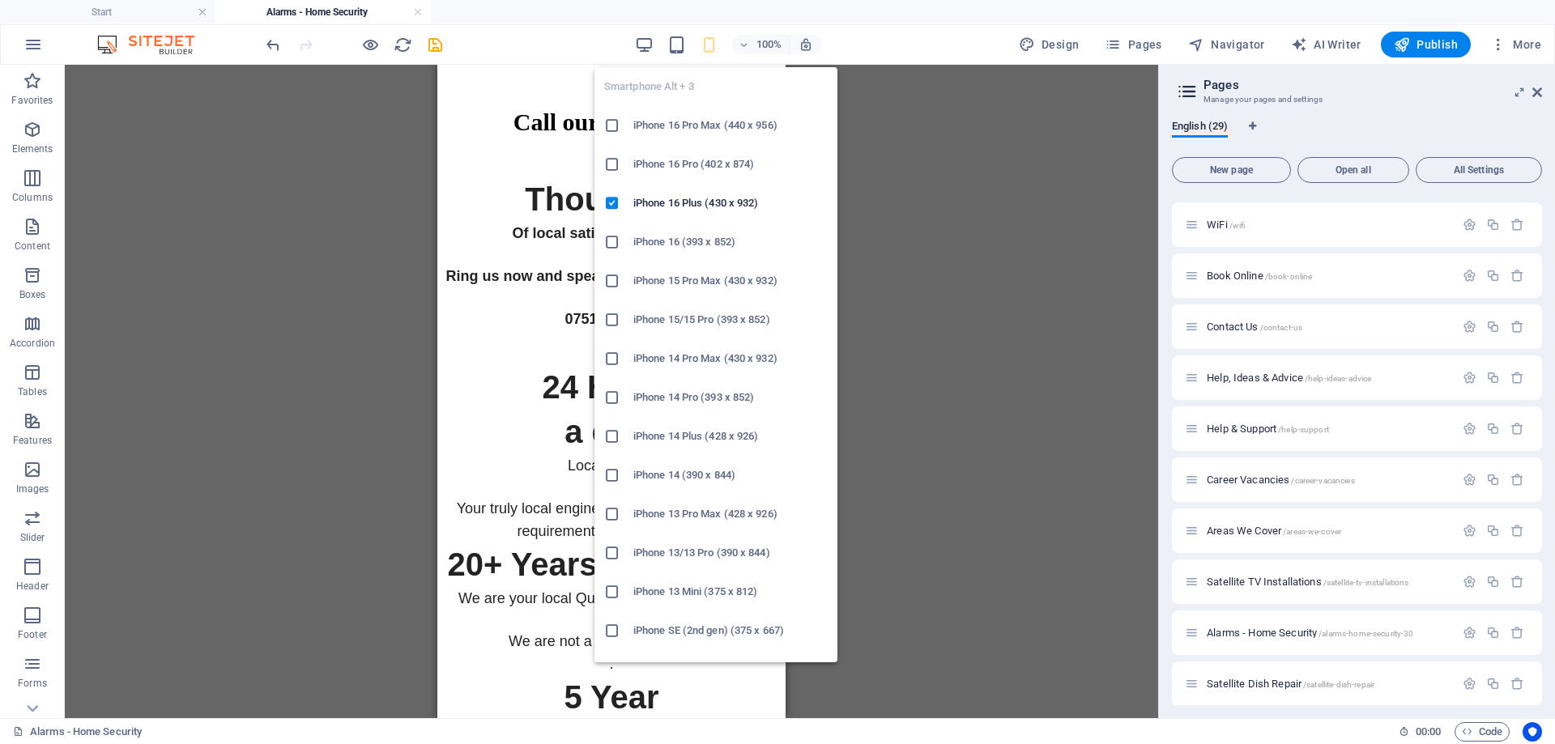
click at [712, 40] on icon "button" at bounding box center [709, 45] width 19 height 19
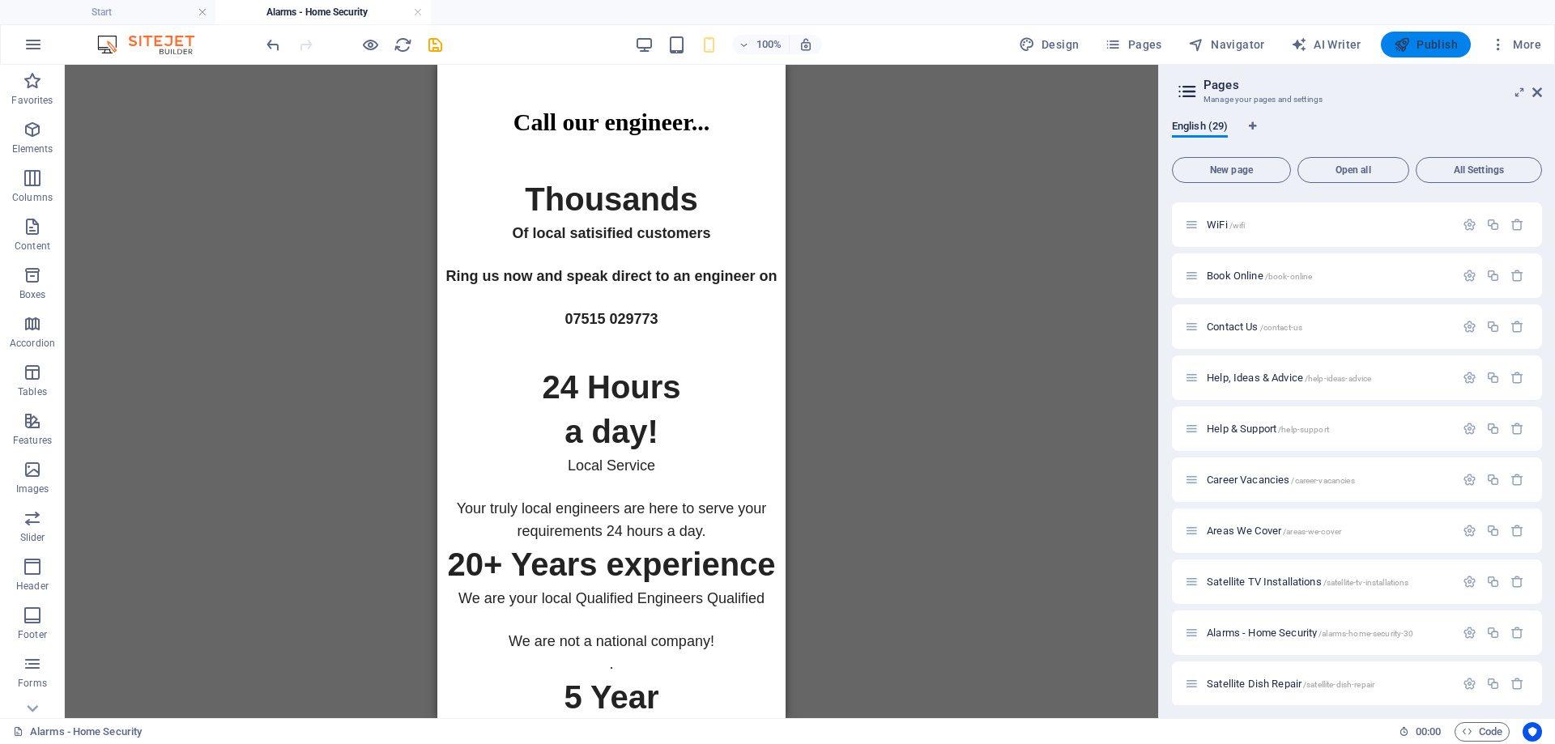
click at [1441, 42] on span "Publish" at bounding box center [1425, 44] width 64 height 16
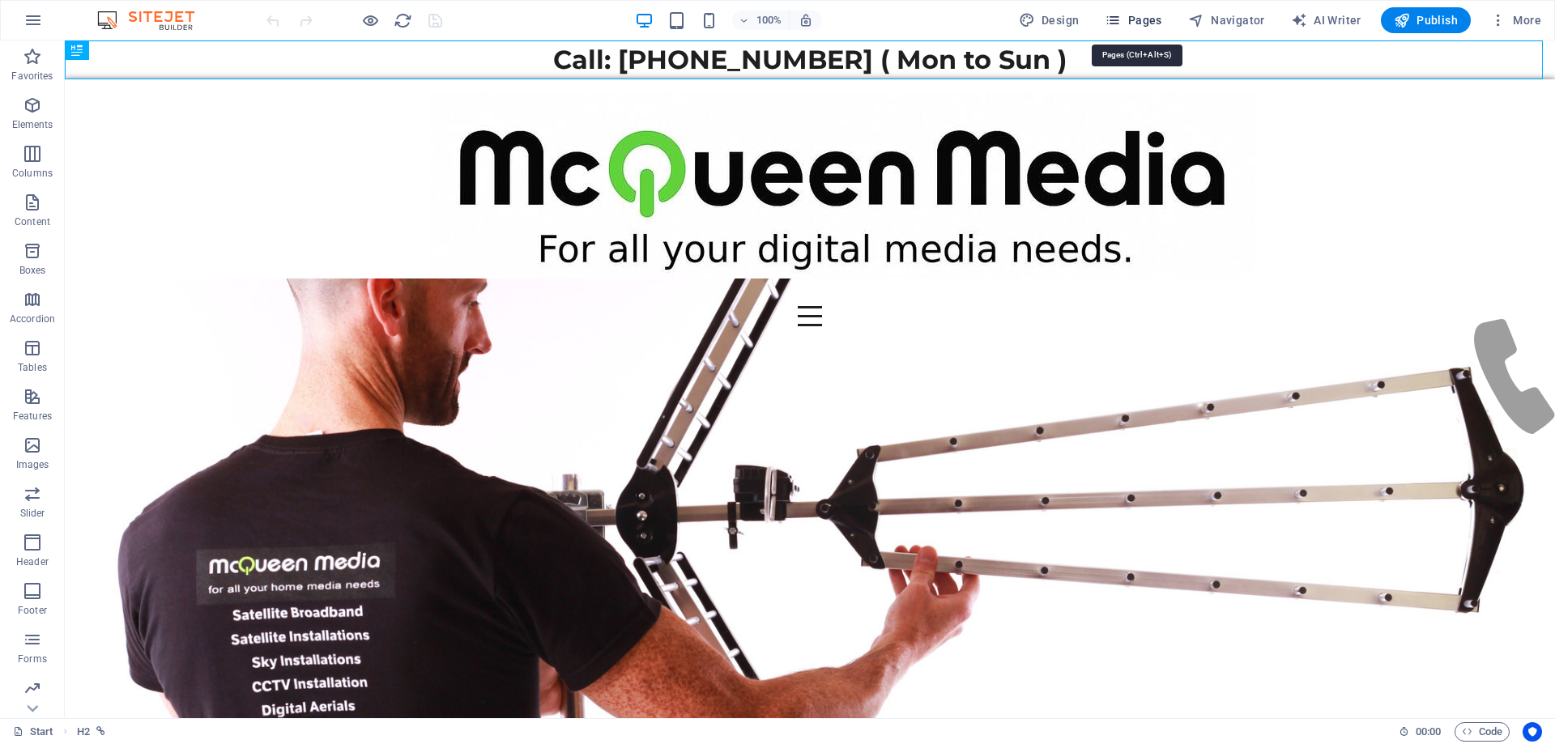
click at [1153, 19] on span "Pages" at bounding box center [1132, 20] width 57 height 16
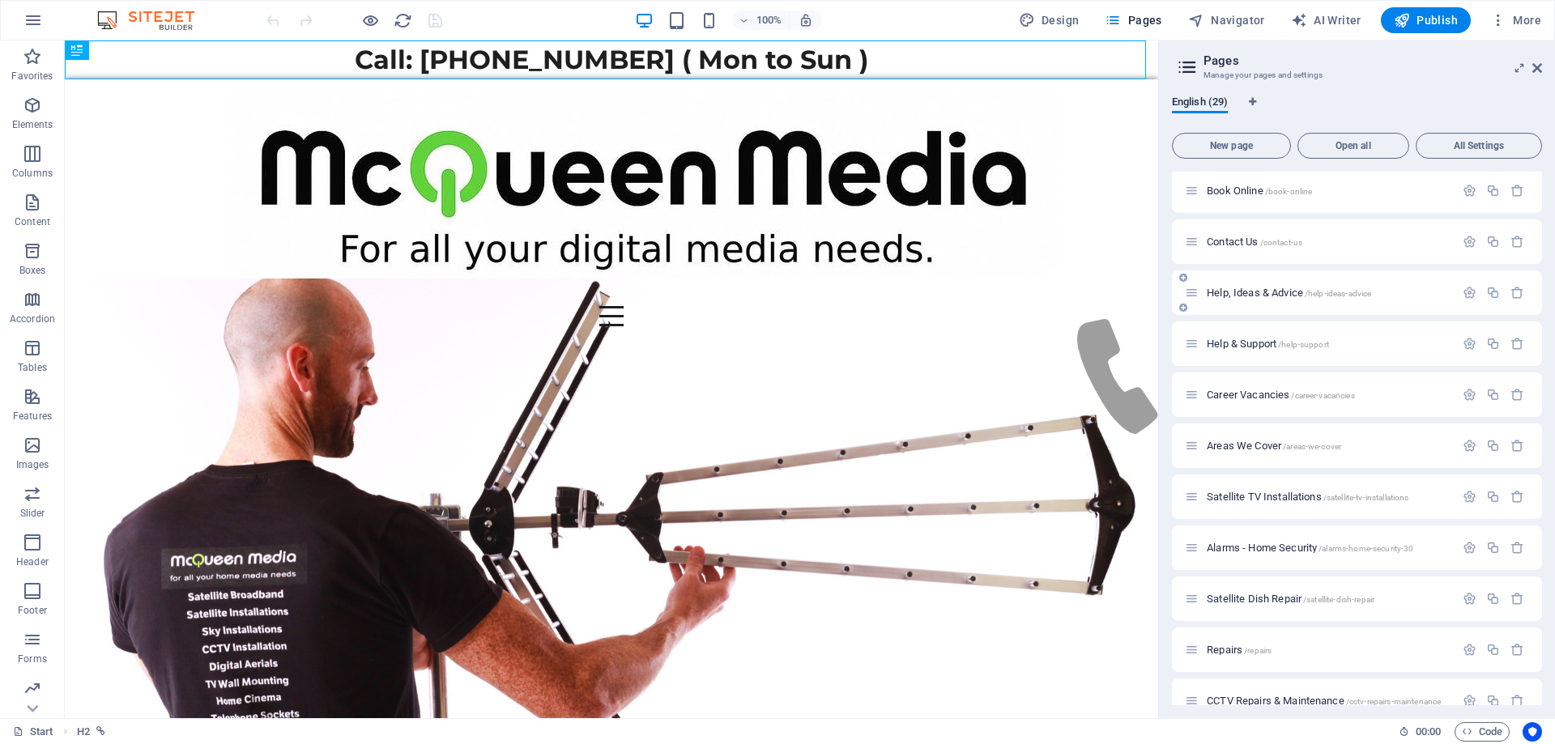
scroll to position [891, 0]
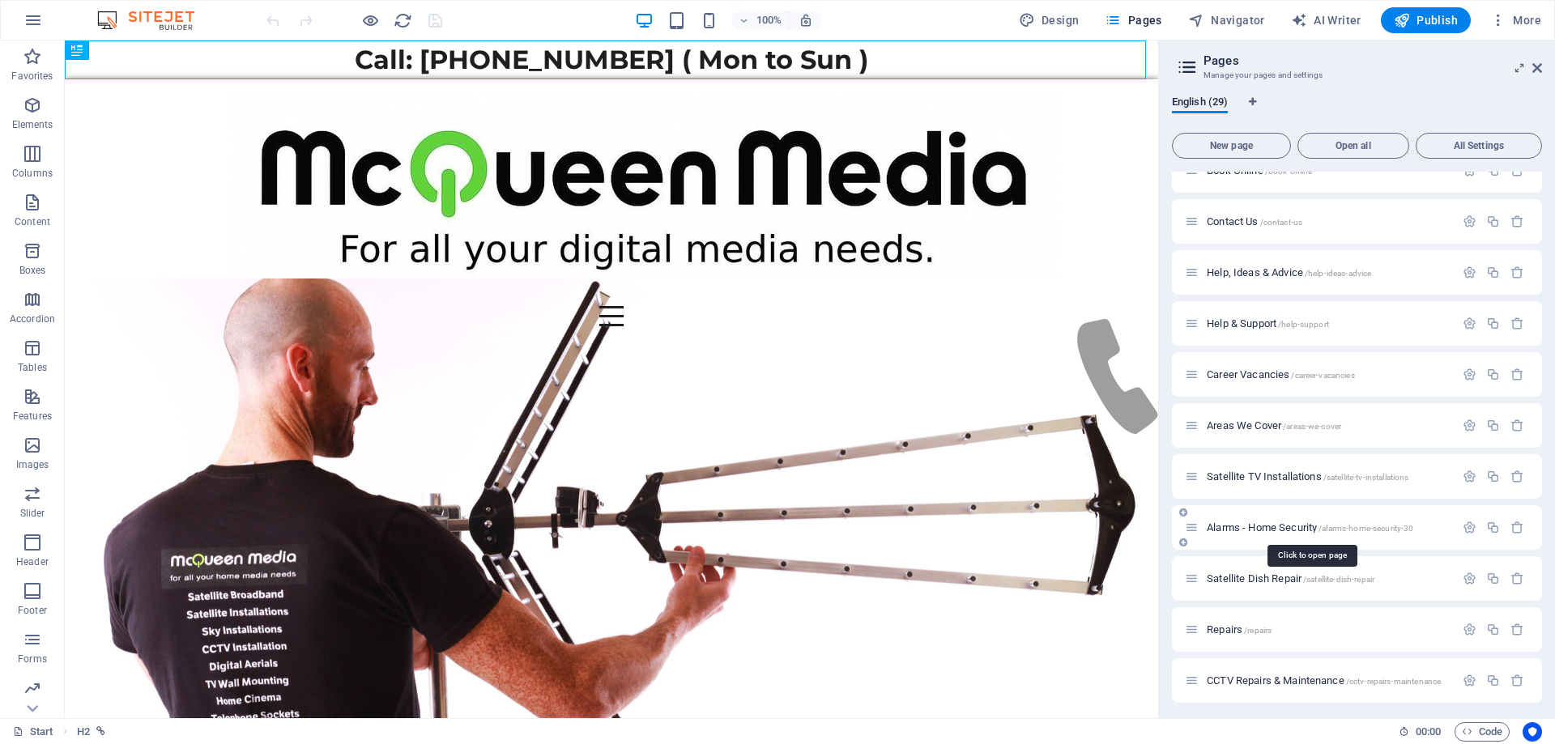
click at [1257, 531] on span "Alarms - Home Security /alarms-home-security-30" at bounding box center [1309, 527] width 206 height 12
click at [1257, 531] on div "Alarms - Home Security /alarms-home-security-30" at bounding box center [1357, 527] width 370 height 45
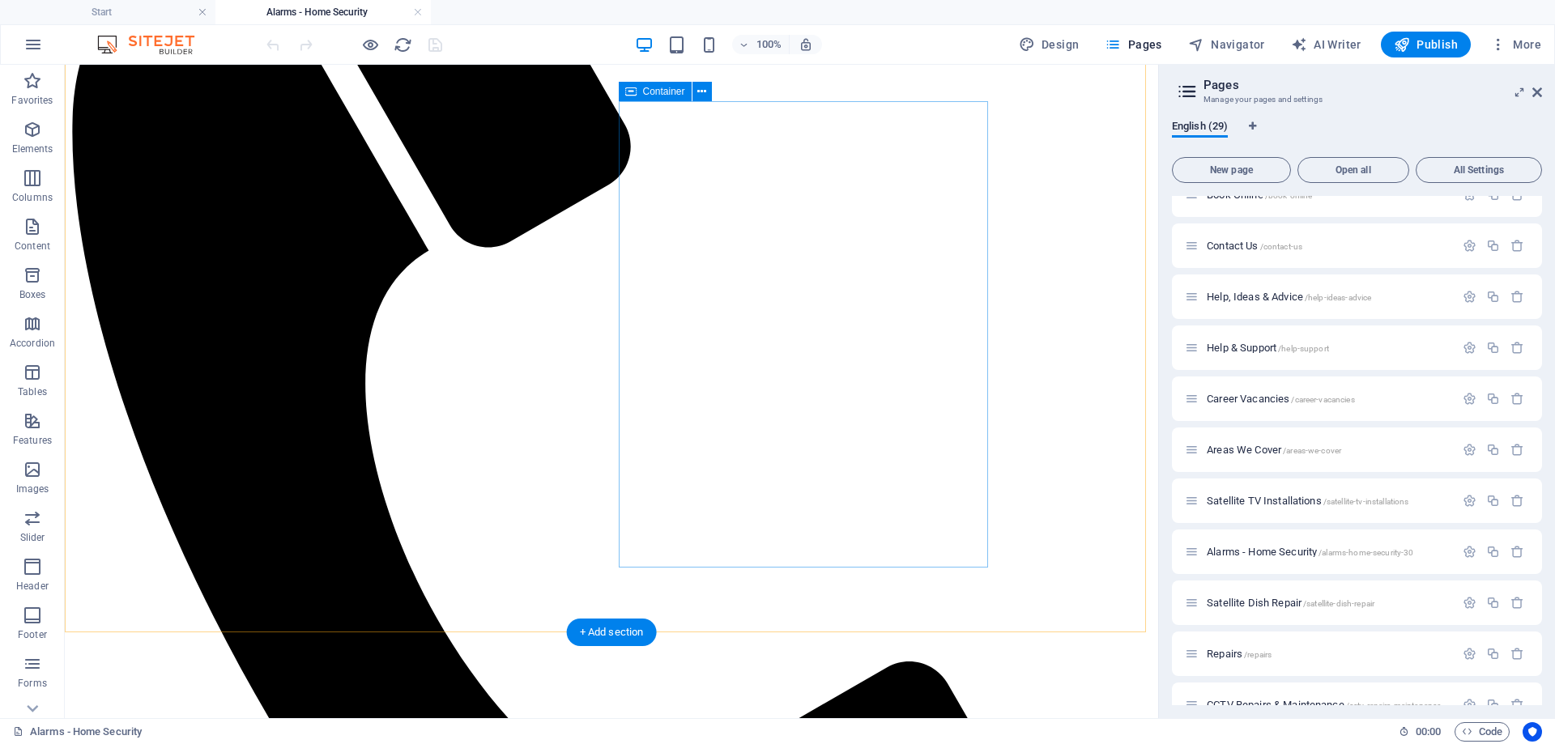
scroll to position [972, 0]
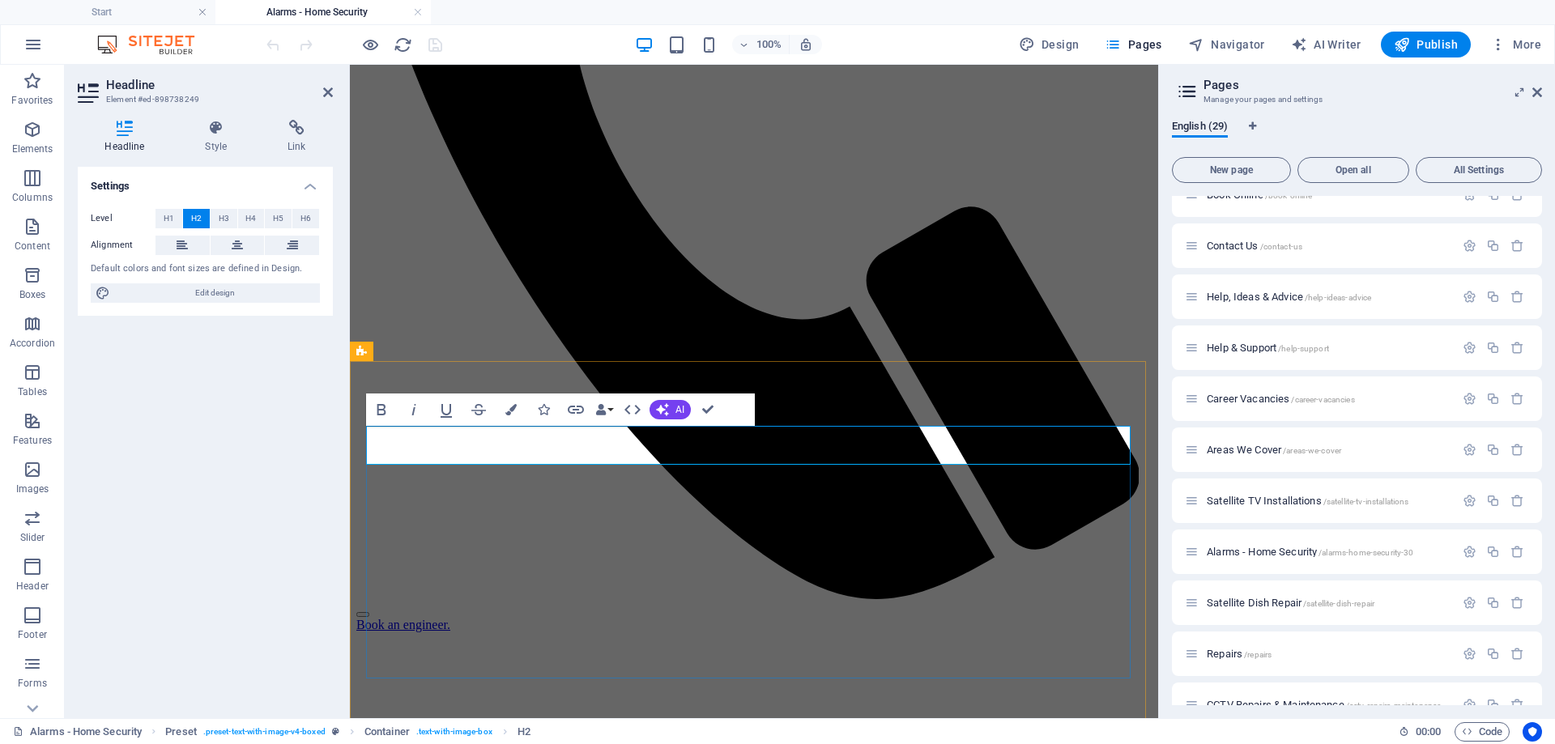
drag, startPoint x: 735, startPoint y: 440, endPoint x: 593, endPoint y: 431, distance: 142.8
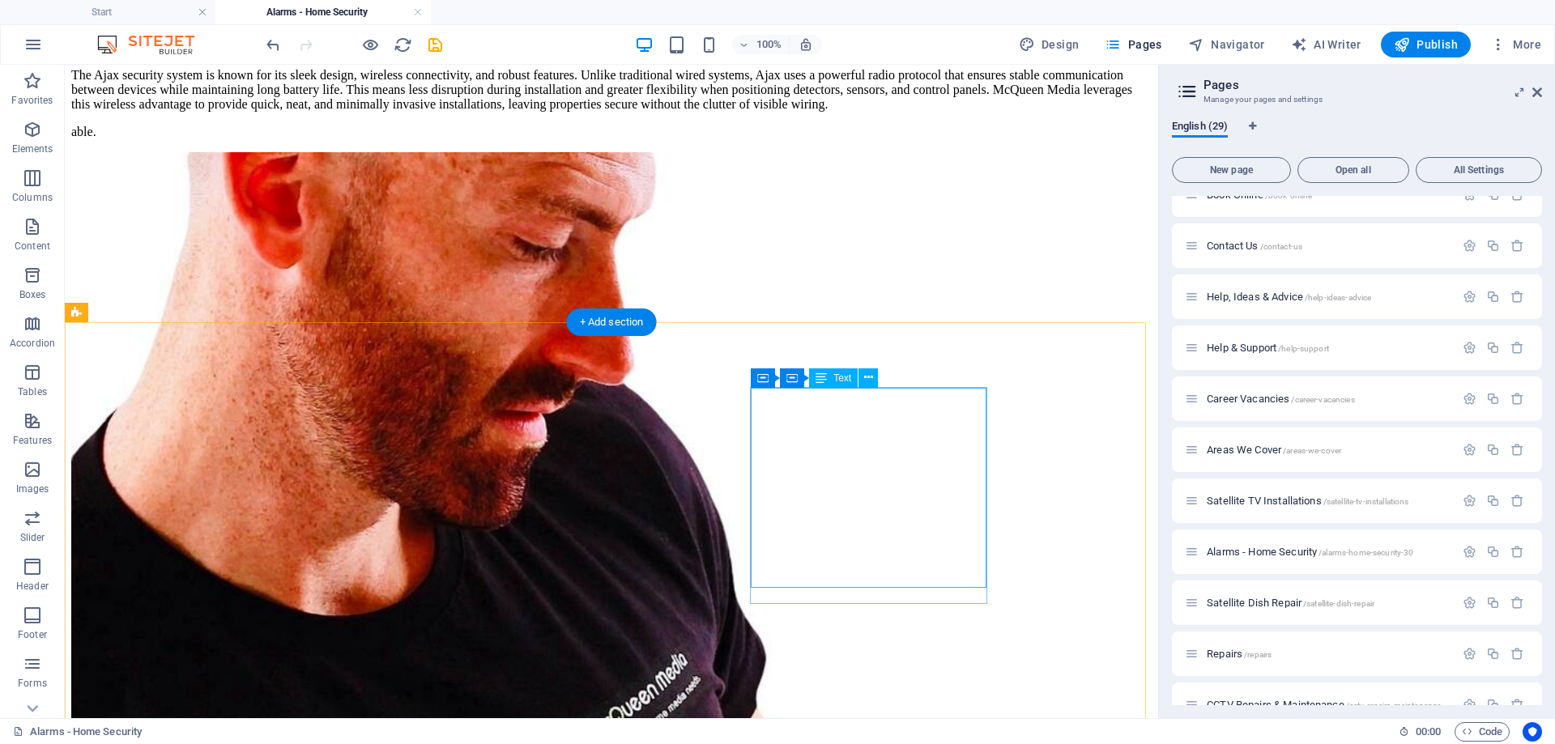
scroll to position [2996, 0]
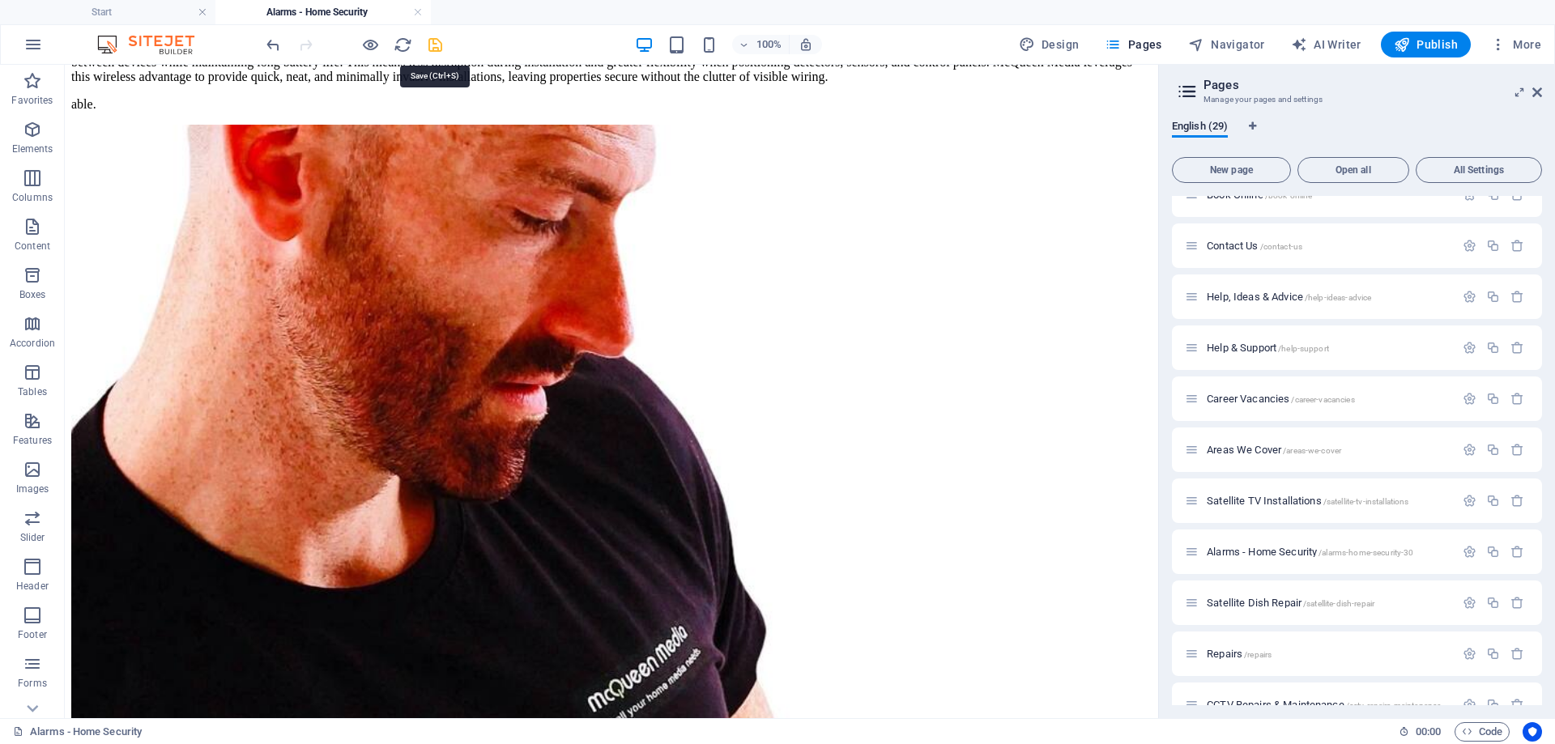
click at [436, 40] on icon "save" at bounding box center [435, 45] width 19 height 19
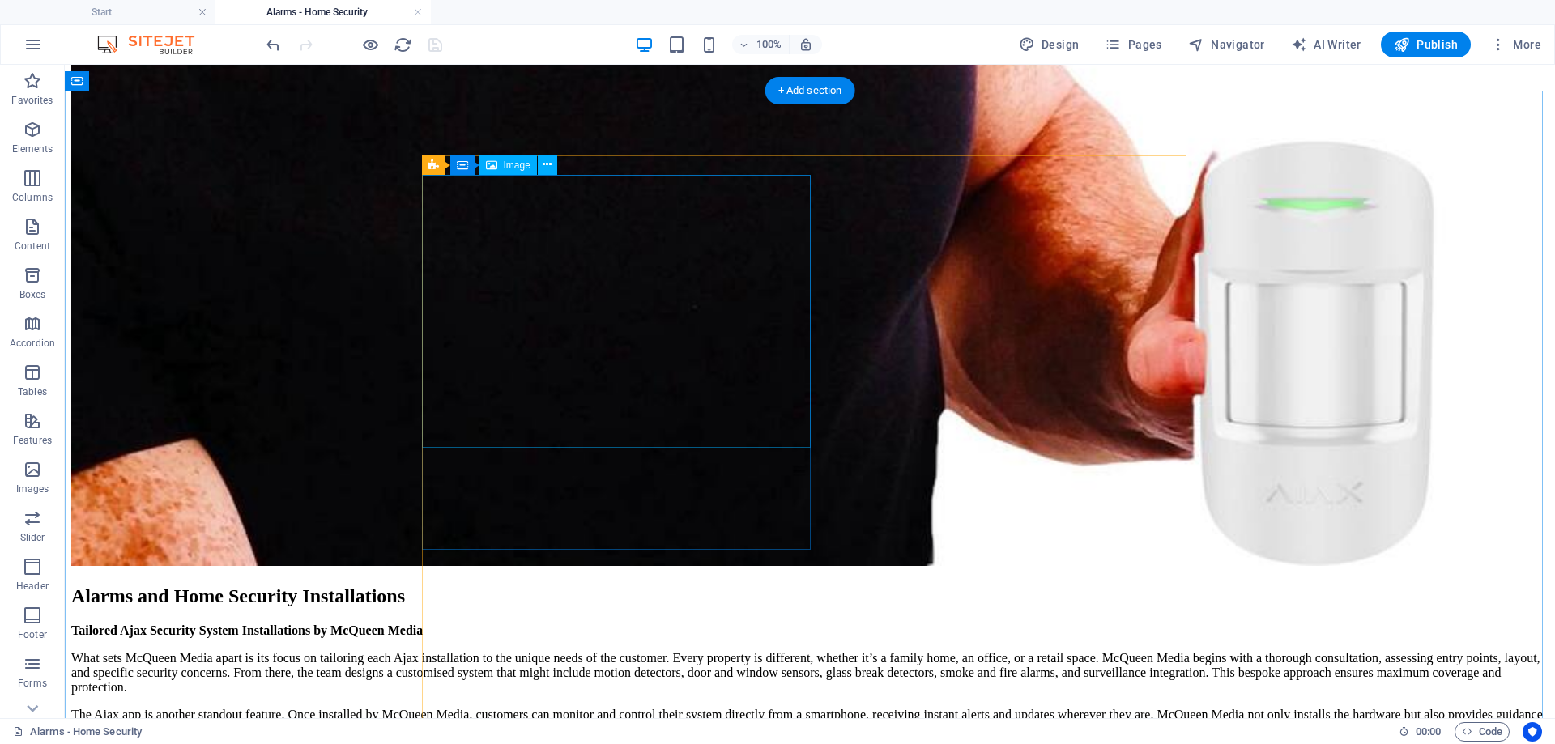
scroll to position [4457, 0]
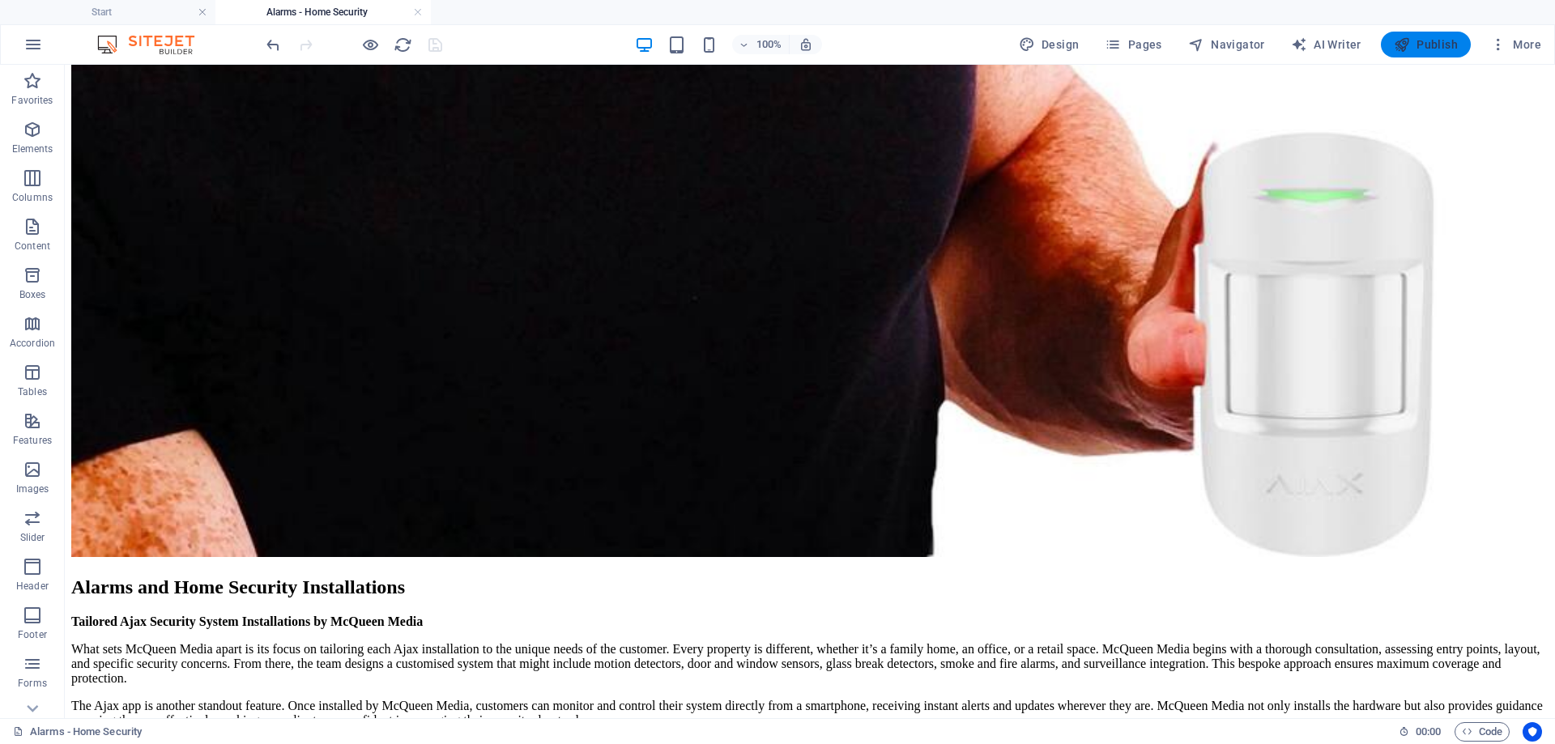
click at [1436, 45] on span "Publish" at bounding box center [1425, 44] width 64 height 16
